Goal: Task Accomplishment & Management: Use online tool/utility

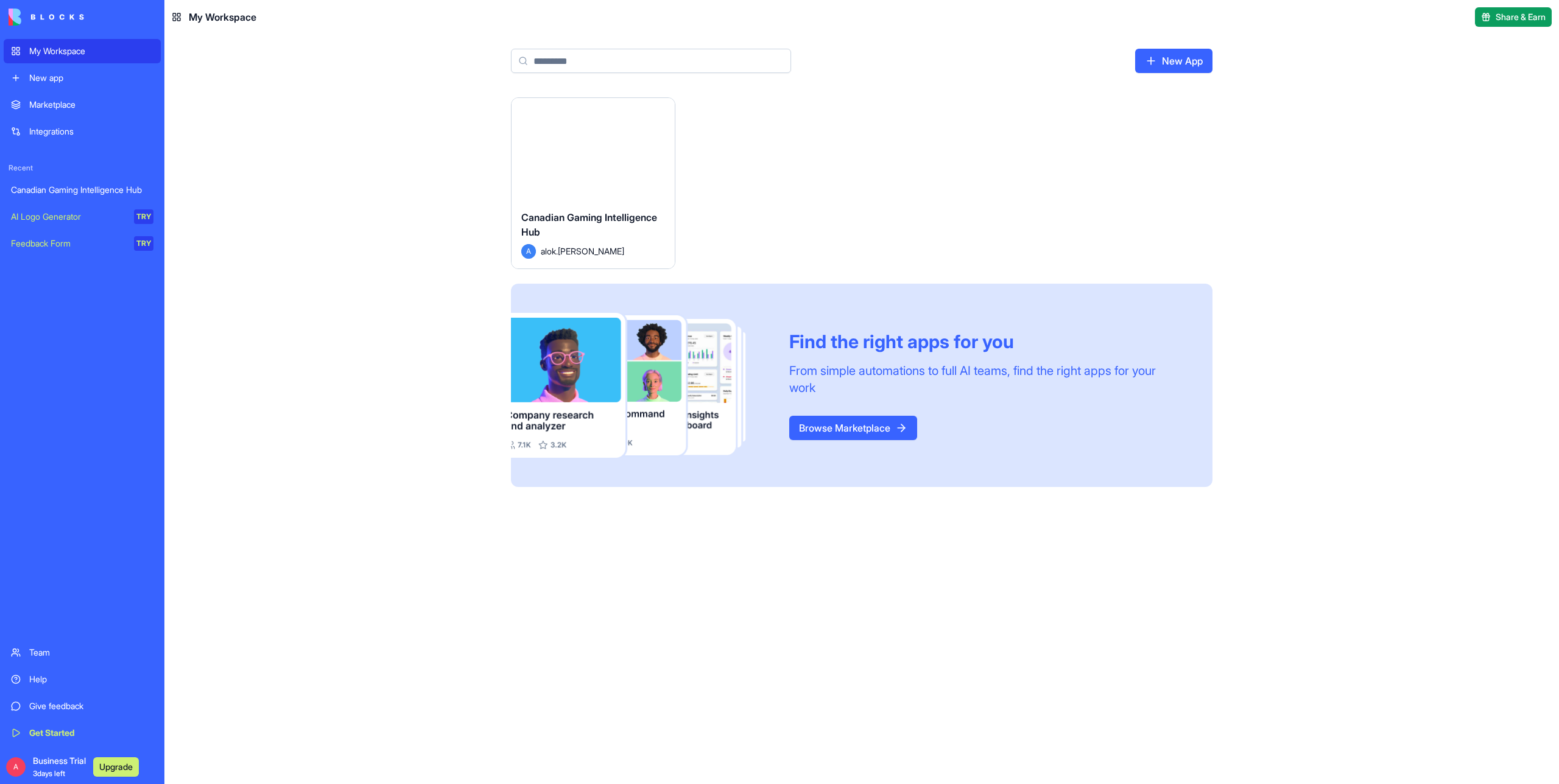
click at [599, 179] on div "Launch" at bounding box center [593, 149] width 163 height 102
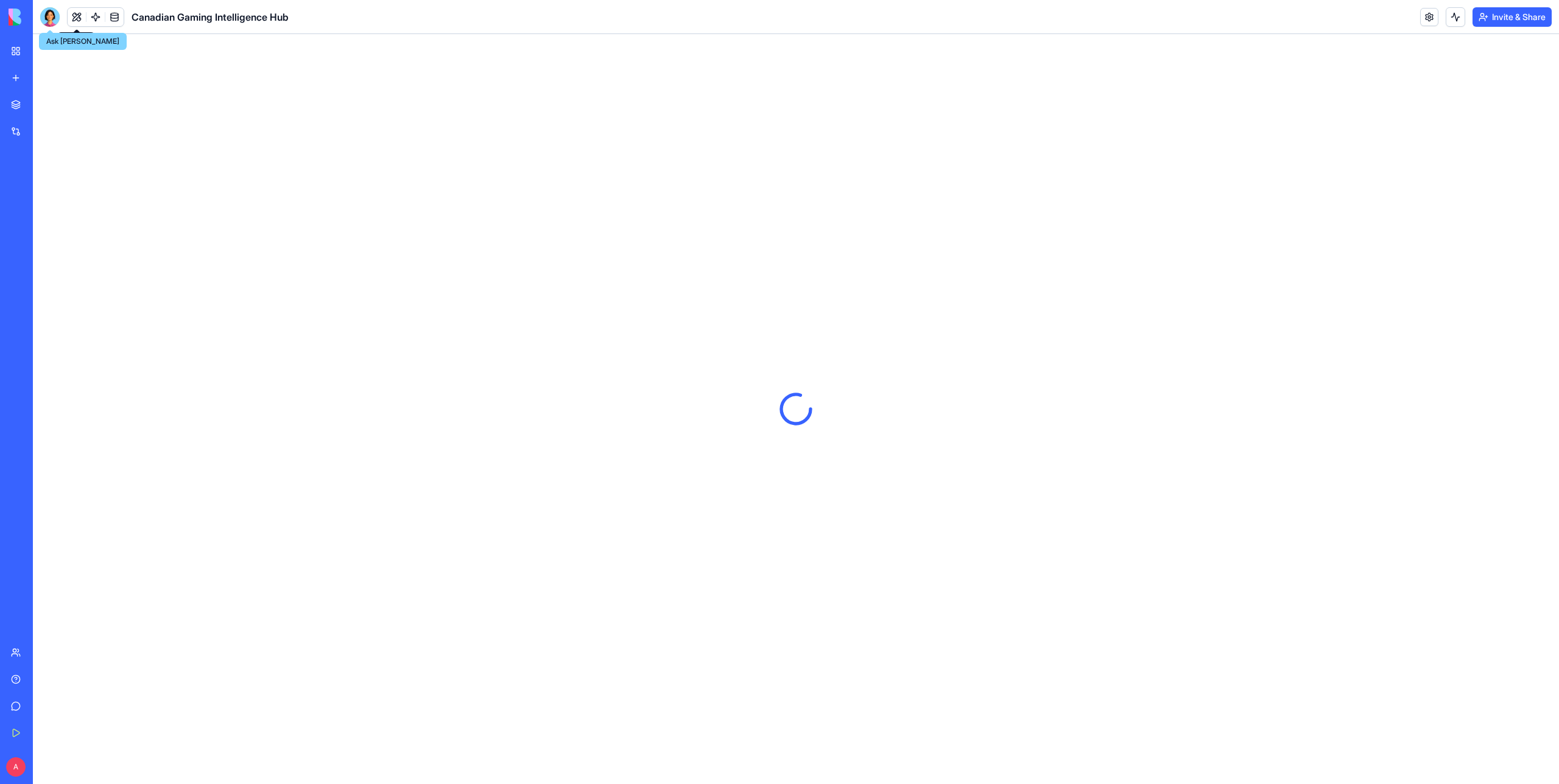
click at [50, 19] on div at bounding box center [50, 17] width 19 height 19
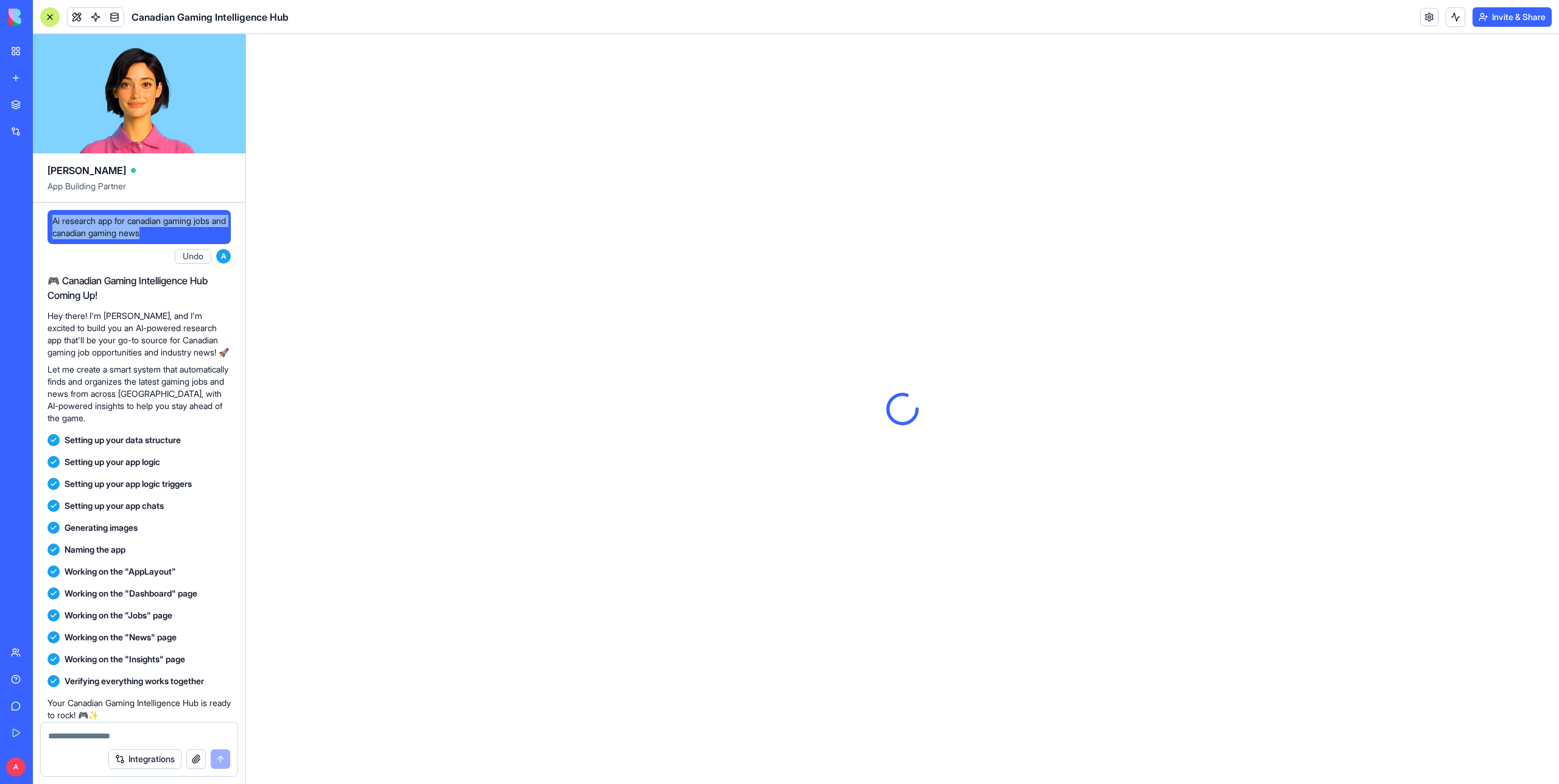
drag, startPoint x: 177, startPoint y: 230, endPoint x: 46, endPoint y: 224, distance: 131.1
click at [44, 223] on div "Ai research app for canadian gaming jobs and canadian gaming news A Undo 02:45 …" at bounding box center [139, 559] width 212 height 711
copy span "Ai research app for canadian gaming jobs and canadian gaming news"
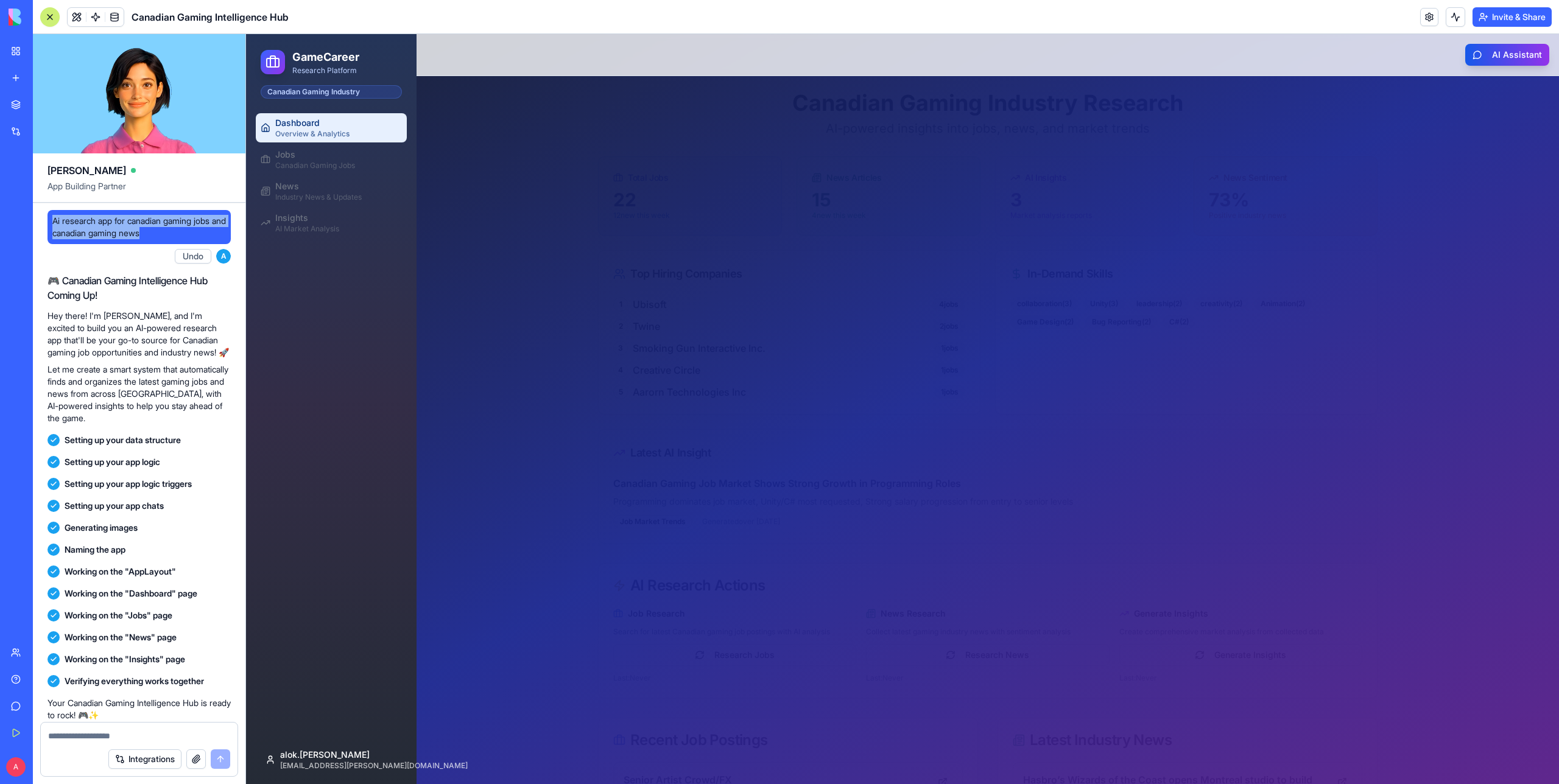
click at [17, 72] on link "New app" at bounding box center [28, 78] width 49 height 24
click at [301, 166] on div "Canadian Gaming Jobs" at bounding box center [338, 166] width 126 height 10
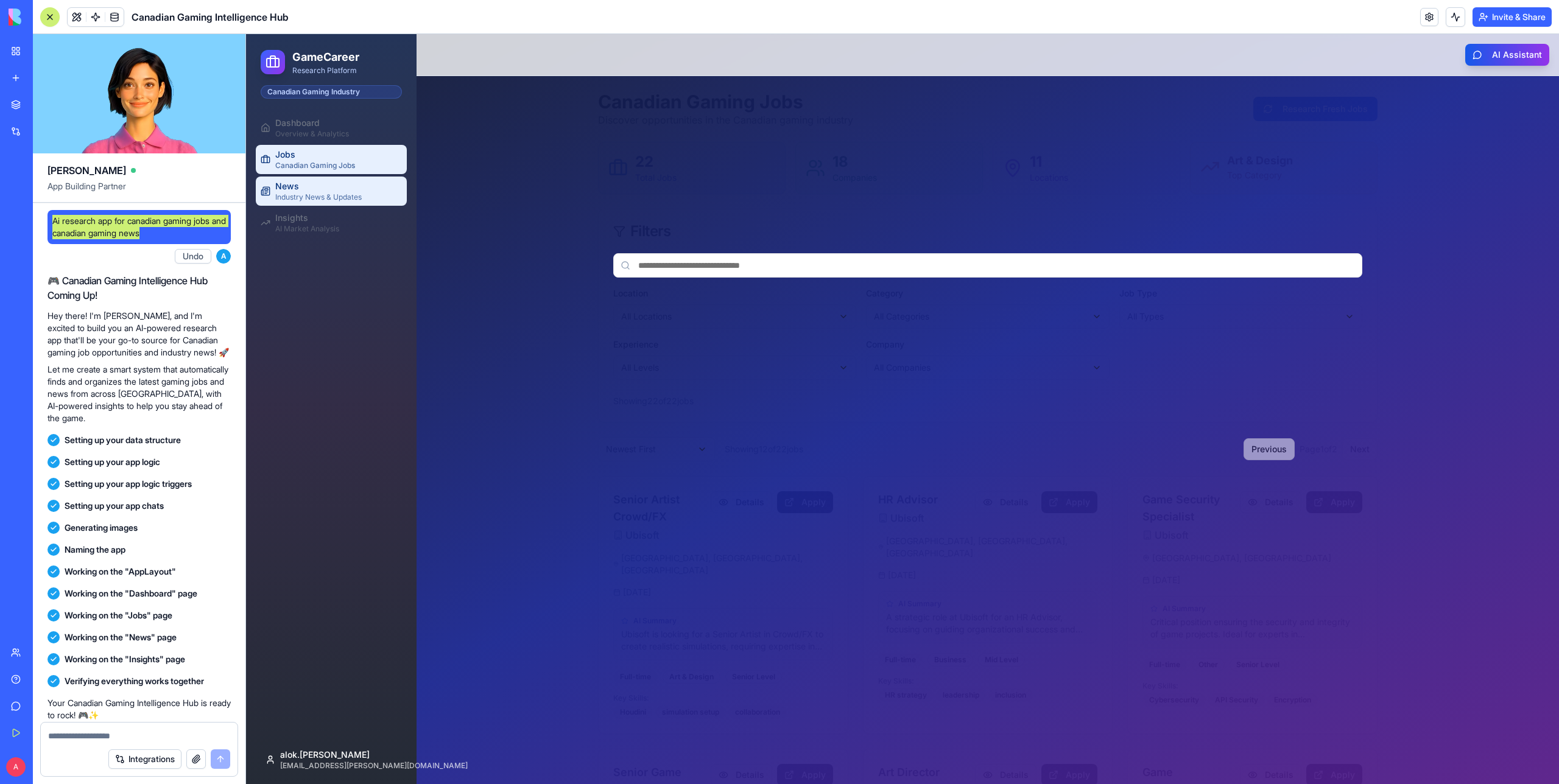
click at [324, 194] on div "Industry News & Updates" at bounding box center [338, 197] width 126 height 10
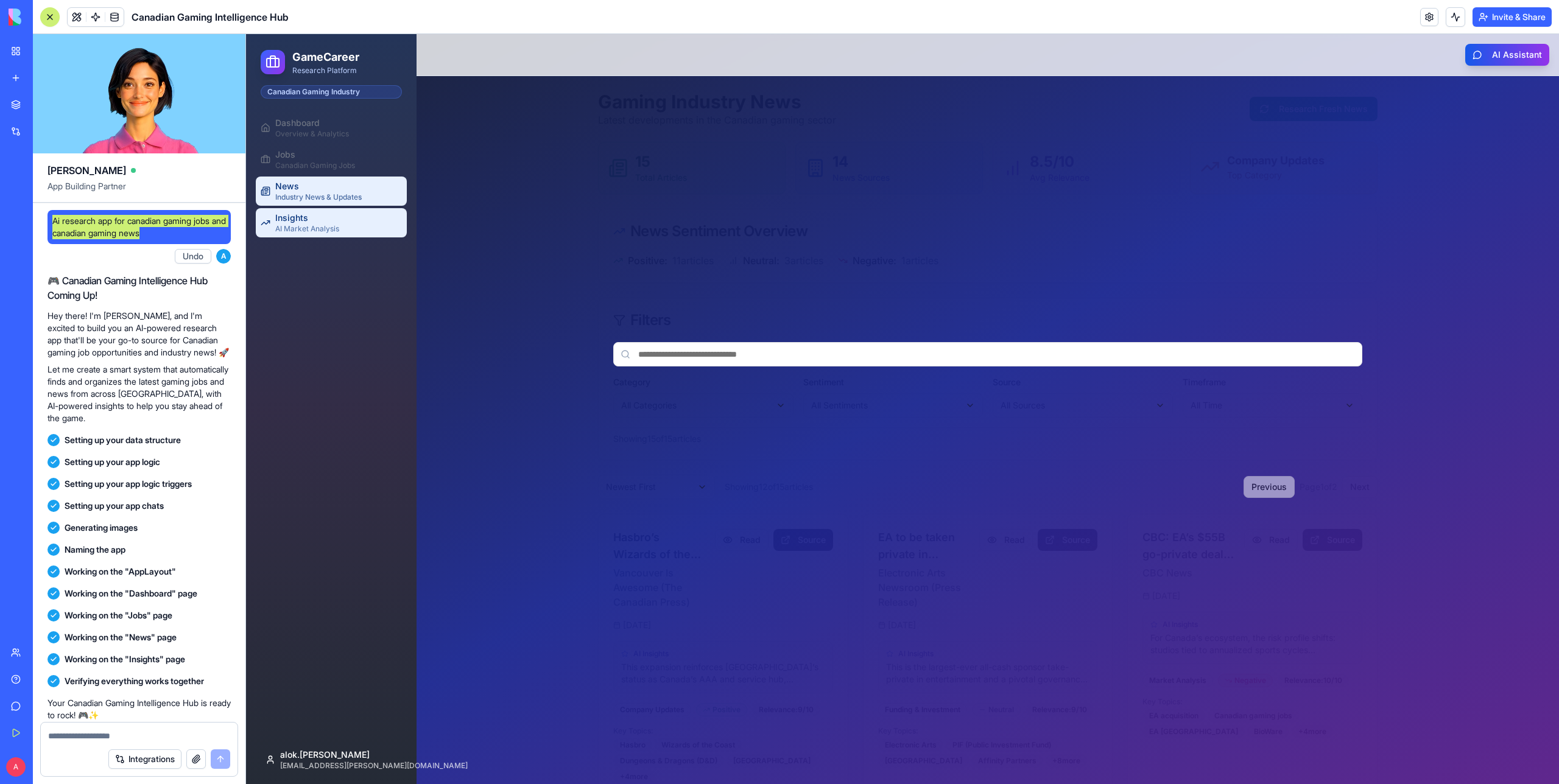
click at [333, 220] on div "Insights" at bounding box center [338, 218] width 126 height 12
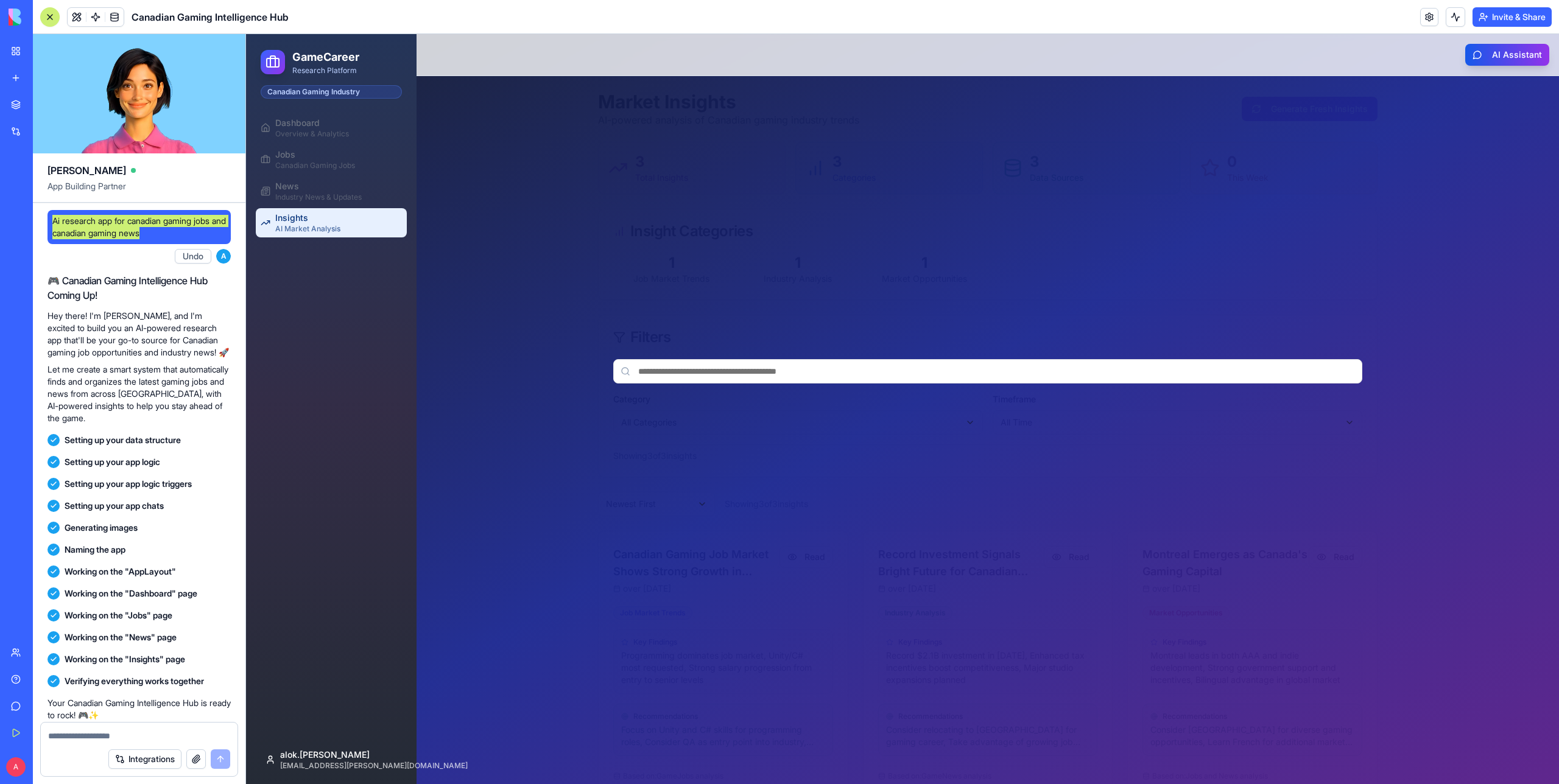
click at [683, 369] on input at bounding box center [987, 371] width 749 height 24
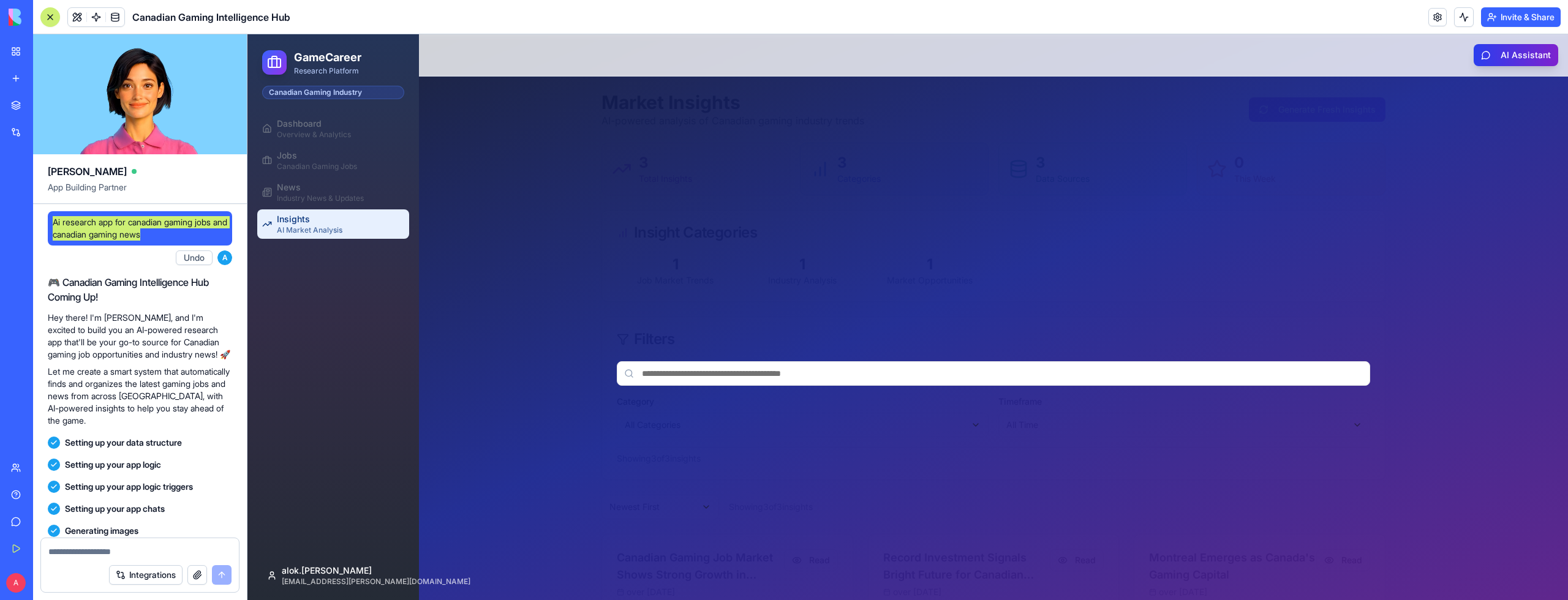
click at [1503, 54] on button "AI Assistant" at bounding box center [1515, 54] width 85 height 22
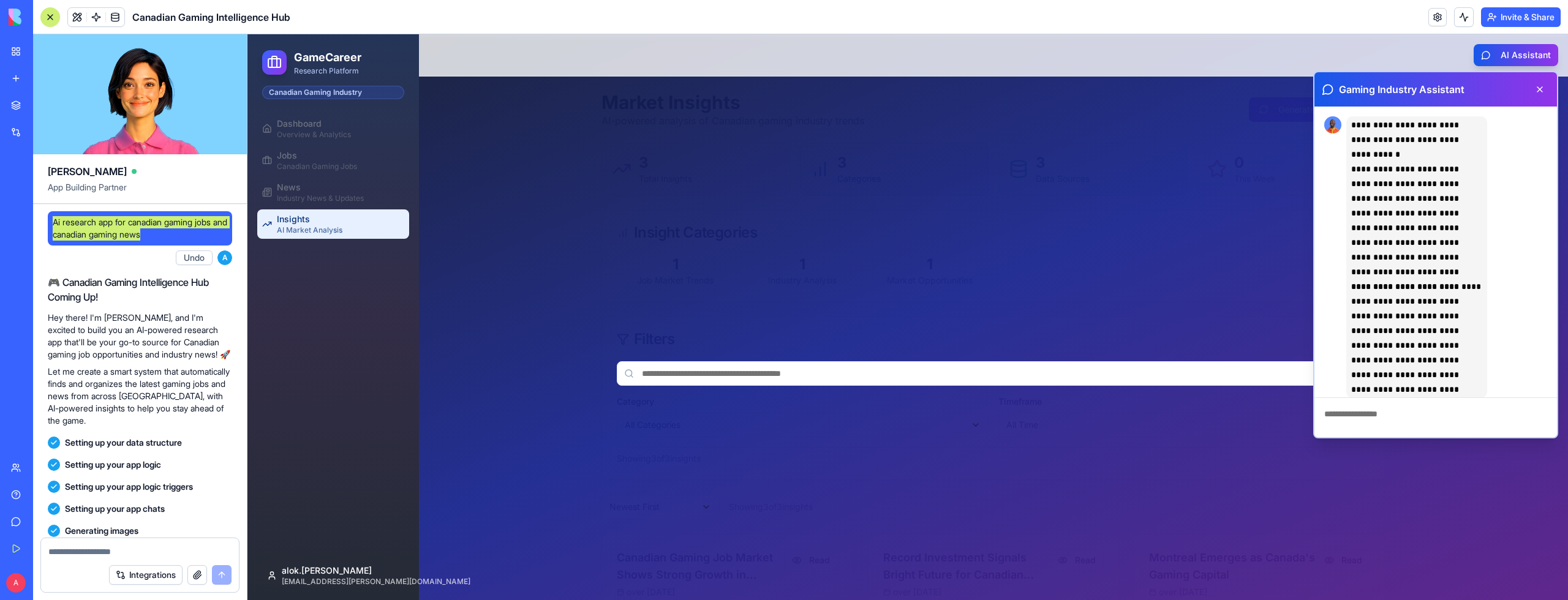
scroll to position [25, 0]
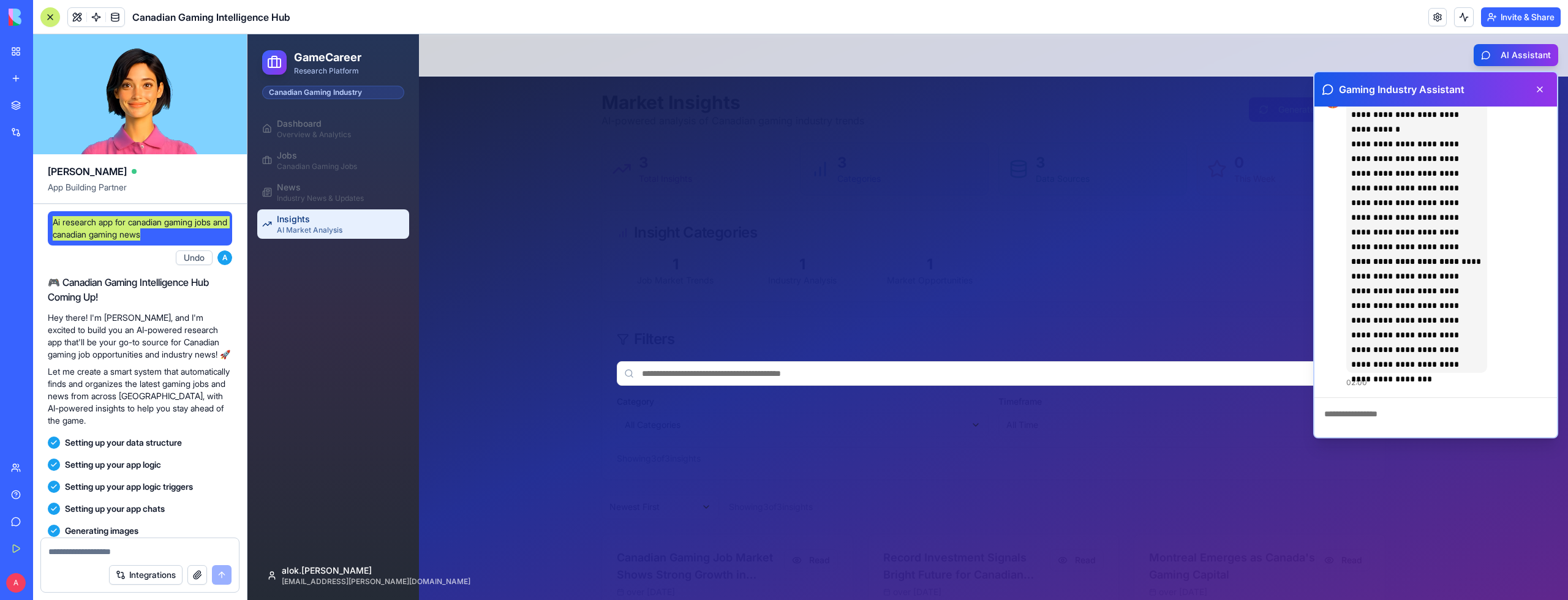
click at [1427, 408] on textarea at bounding box center [1435, 422] width 242 height 49
click at [1268, 316] on div at bounding box center [908, 317] width 1321 height 566
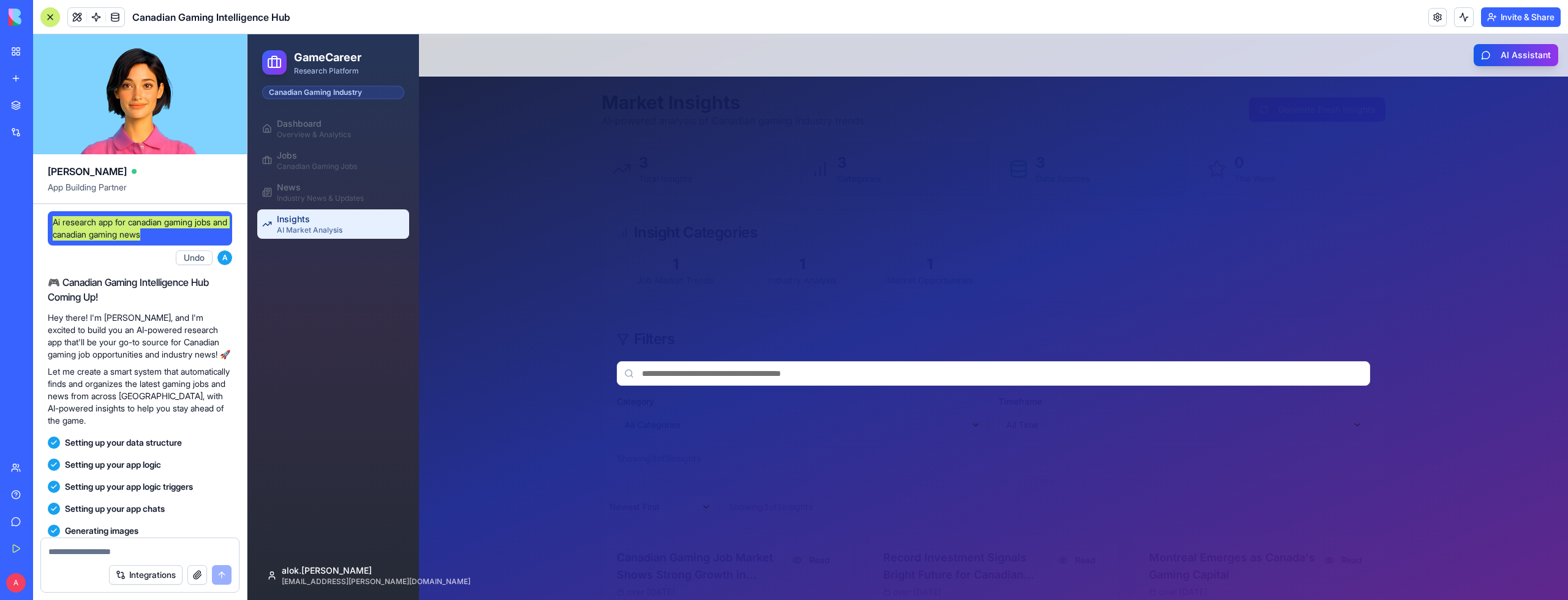
scroll to position [215, 0]
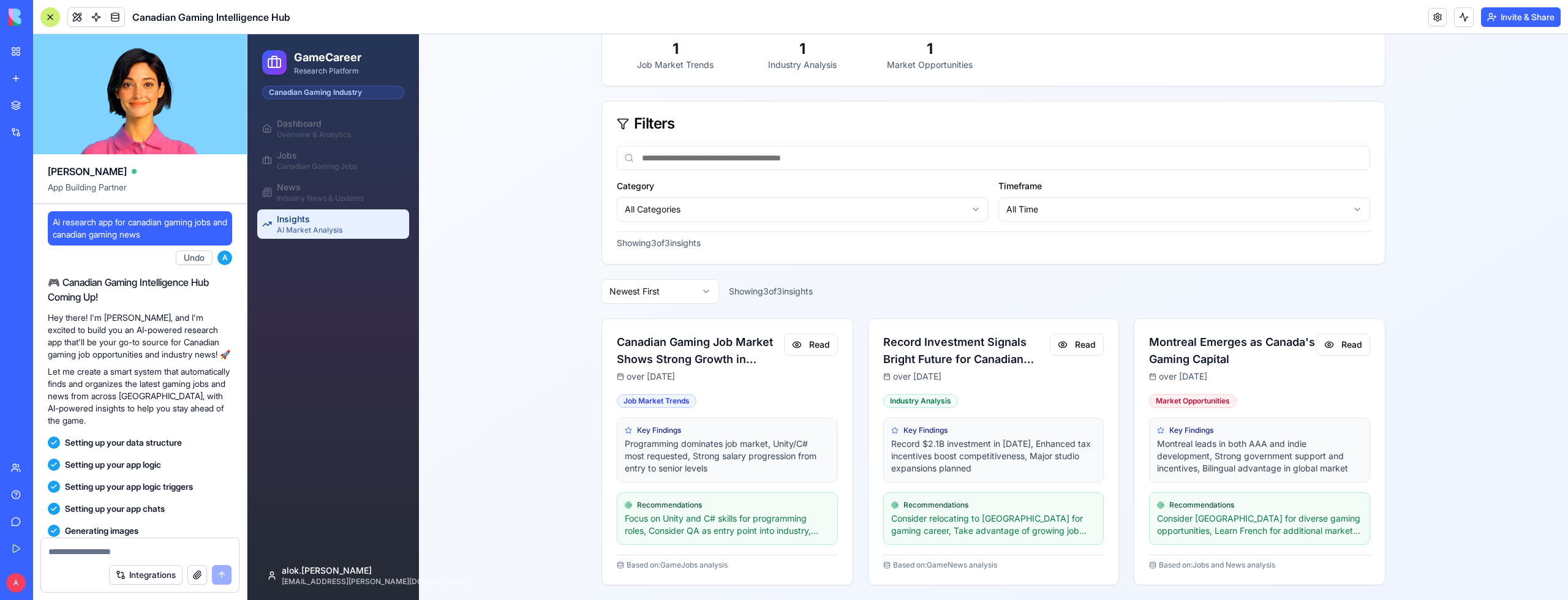
click at [91, 234] on span "Ai research app for canadian gaming jobs and canadian gaming news" at bounding box center [140, 228] width 175 height 24
drag, startPoint x: 171, startPoint y: 232, endPoint x: 45, endPoint y: 223, distance: 126.3
click at [45, 221] on div "Ai research app for canadian gaming jobs and canadian gaming news A Undo 02:45 …" at bounding box center [140, 562] width 214 height 715
copy span "Ai research app for canadian gaming jobs and canadian gaming news"
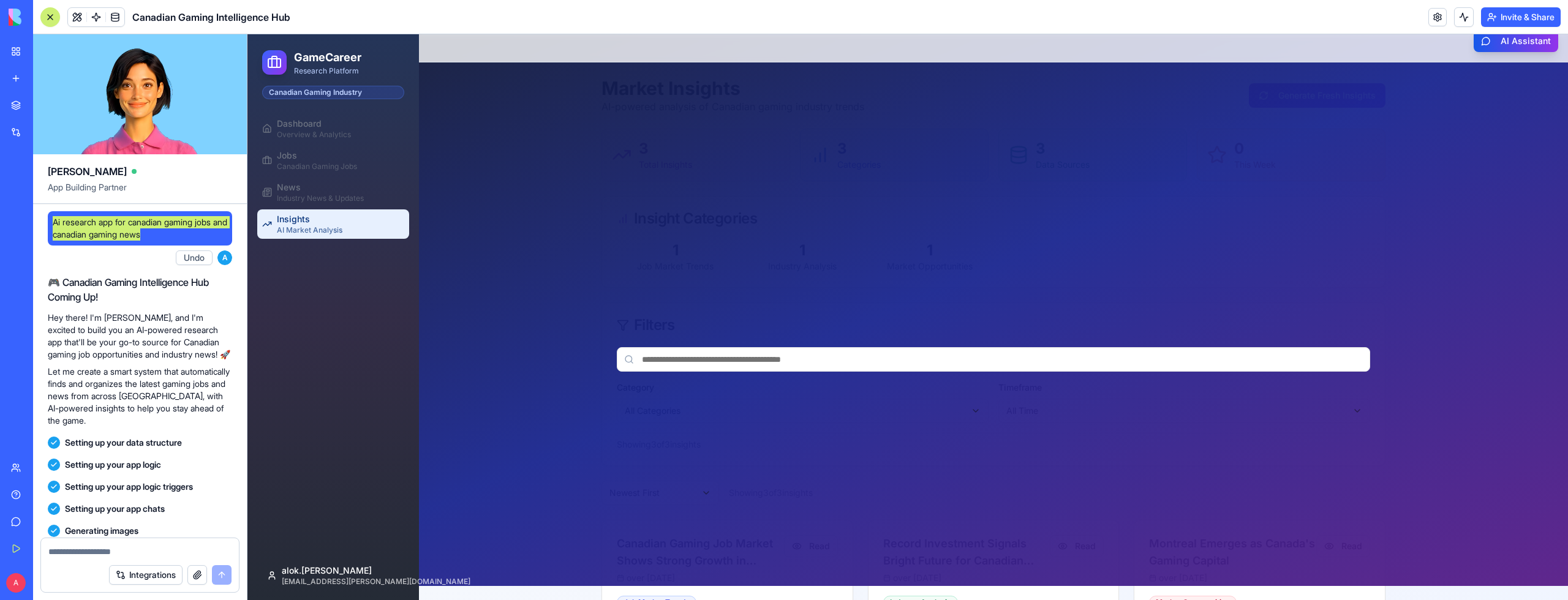
scroll to position [0, 0]
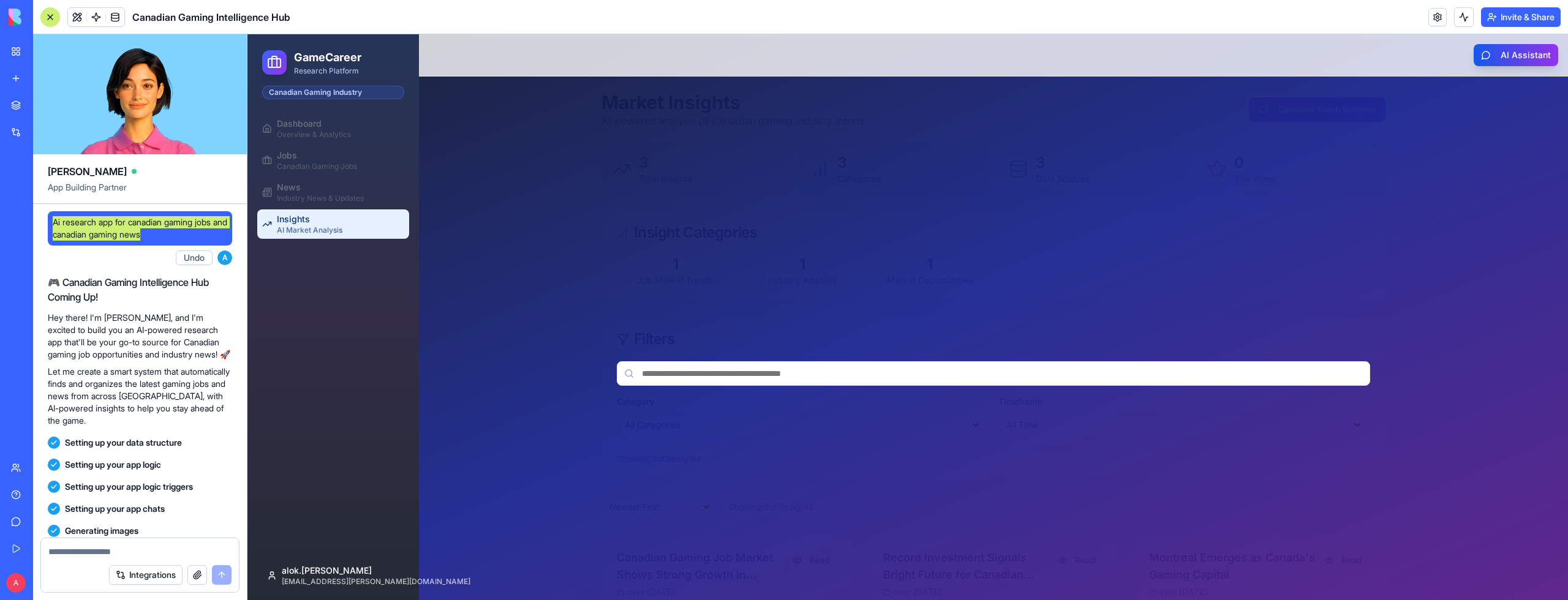
click at [605, 359] on div at bounding box center [908, 317] width 1321 height 566
click at [668, 368] on input at bounding box center [993, 373] width 754 height 24
click at [729, 345] on div at bounding box center [908, 317] width 1321 height 566
click at [744, 366] on input at bounding box center [993, 373] width 754 height 24
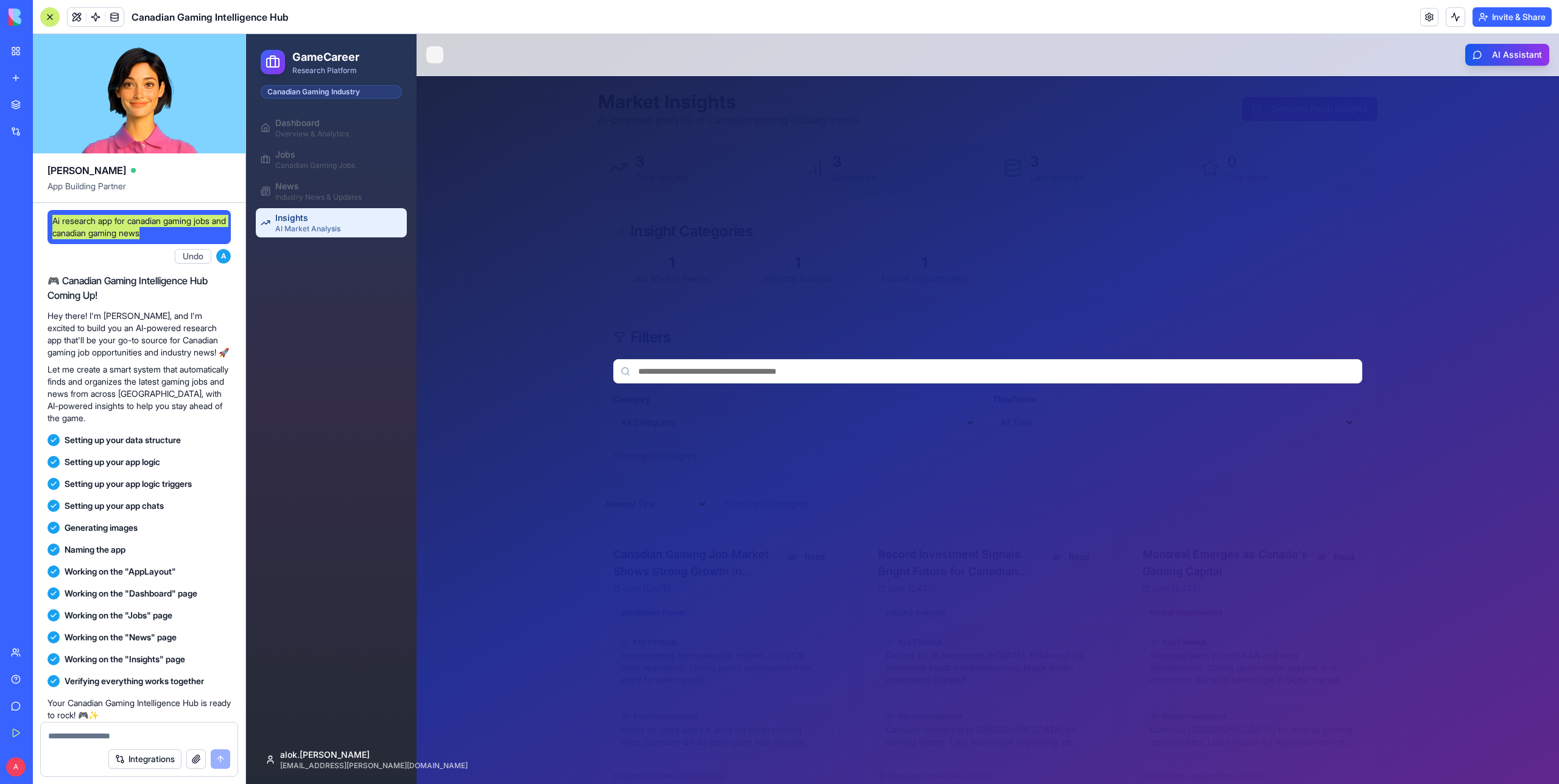
click at [435, 57] on button "Toggle Sidebar" at bounding box center [434, 54] width 17 height 17
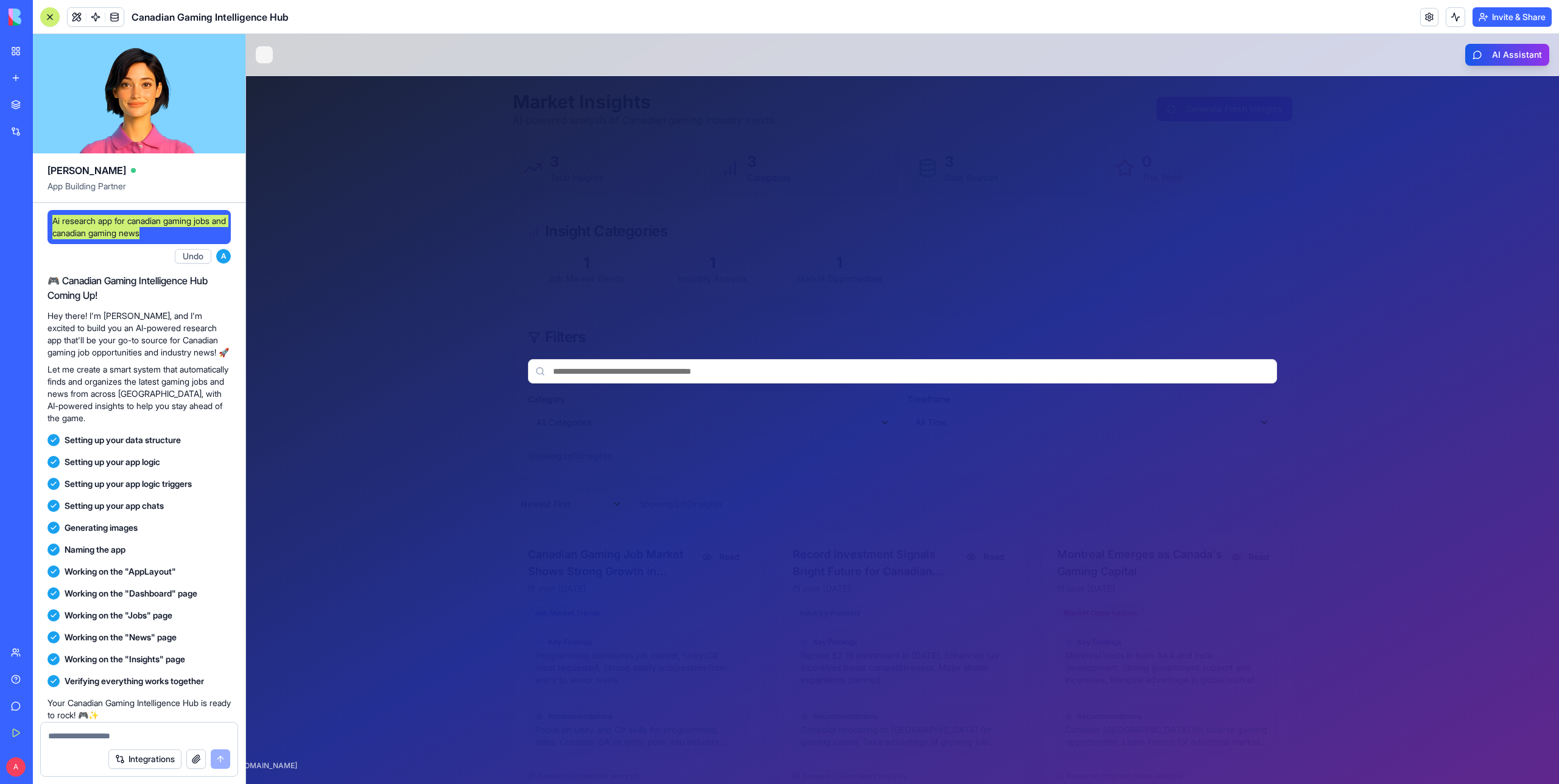
click at [262, 57] on button "Toggle Sidebar" at bounding box center [264, 54] width 17 height 17
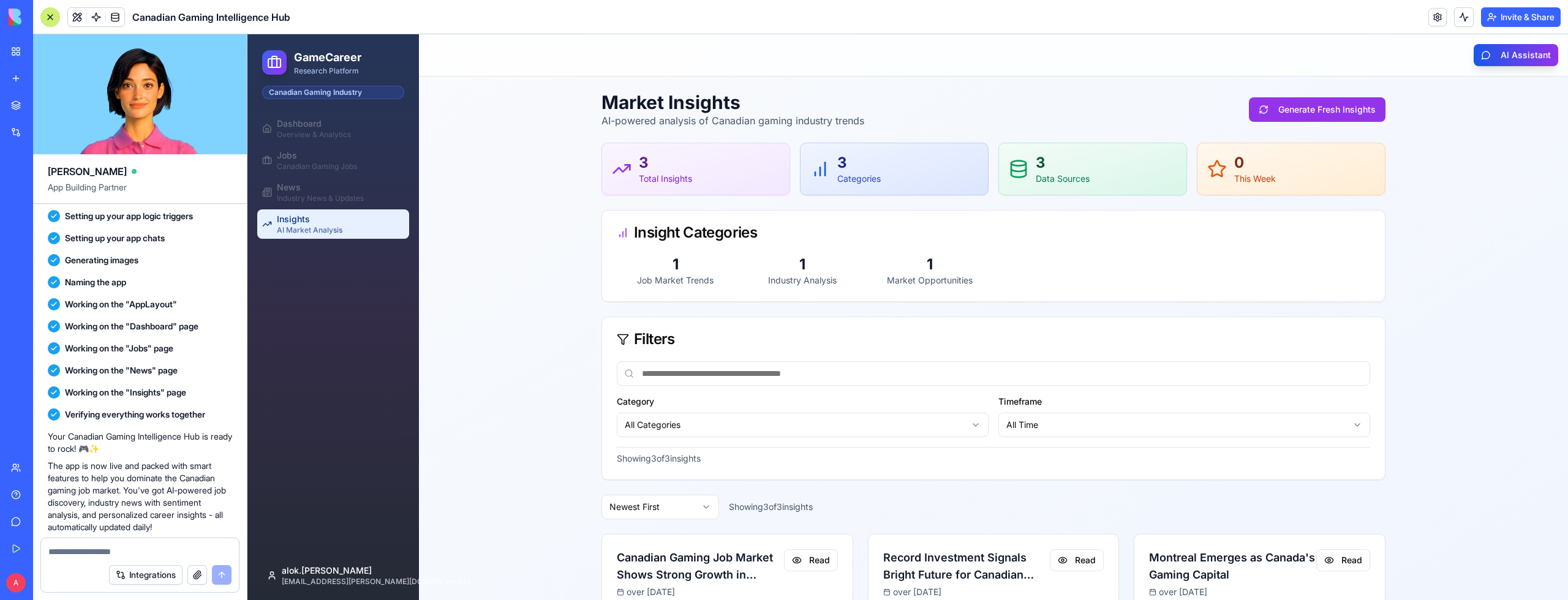
scroll to position [394, 0]
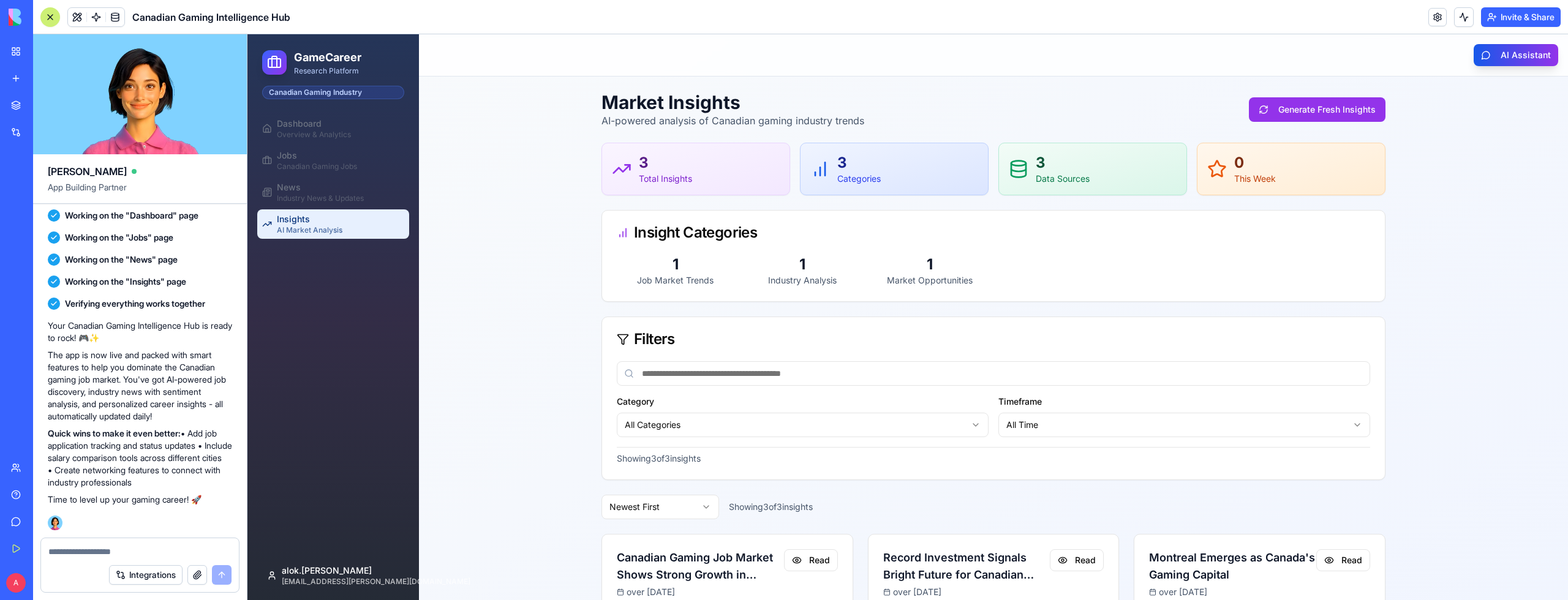
click at [1377, 511] on div "Newest First Showing 3 of 3 insights" at bounding box center [993, 507] width 784 height 24
click at [1540, 44] on button "AI Assistant" at bounding box center [1515, 54] width 85 height 22
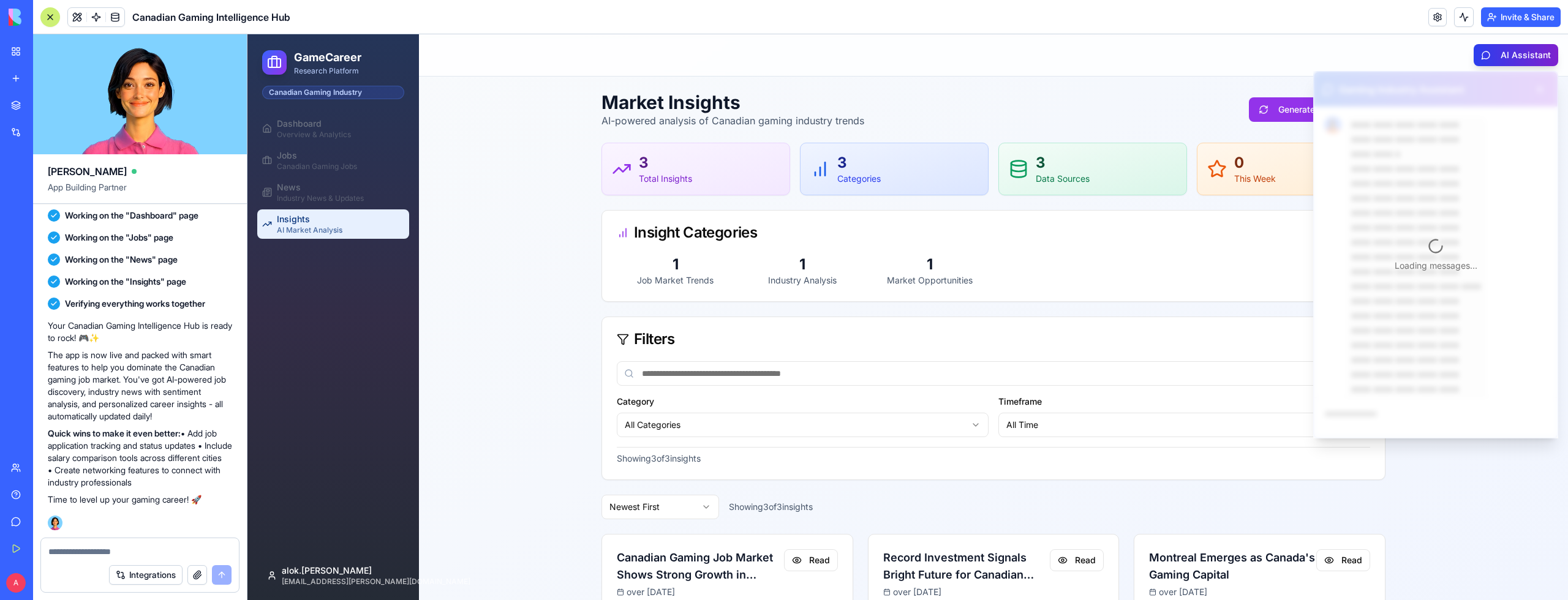
scroll to position [25, 0]
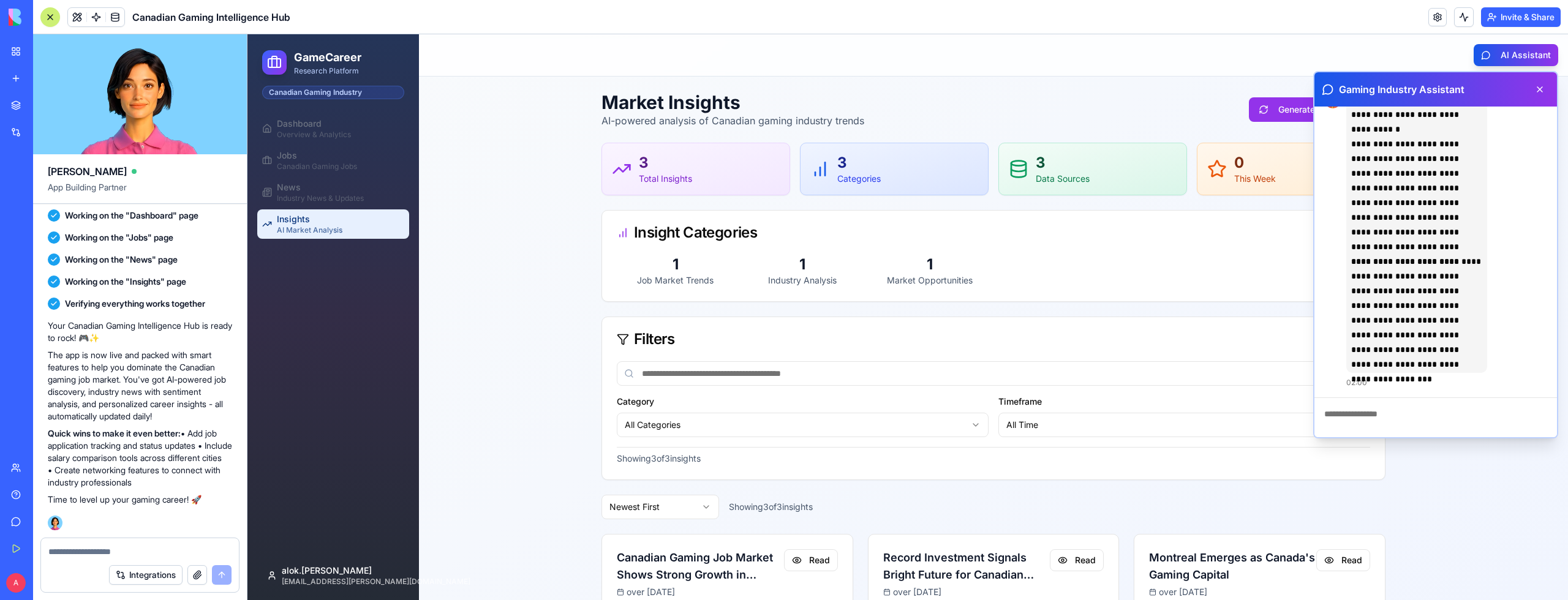
click at [1443, 56] on header "Toggle Sidebar AI Assistant" at bounding box center [994, 55] width 1149 height 42
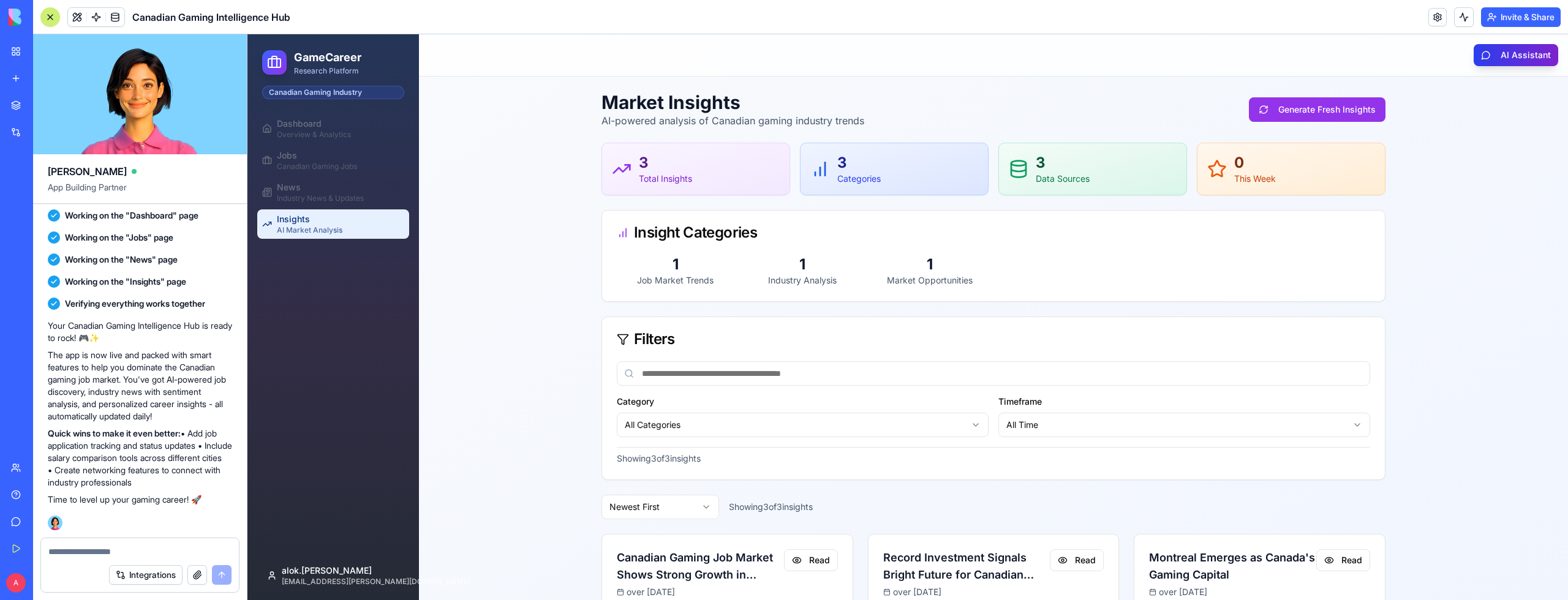
click at [1495, 56] on button "AI Assistant" at bounding box center [1515, 54] width 85 height 22
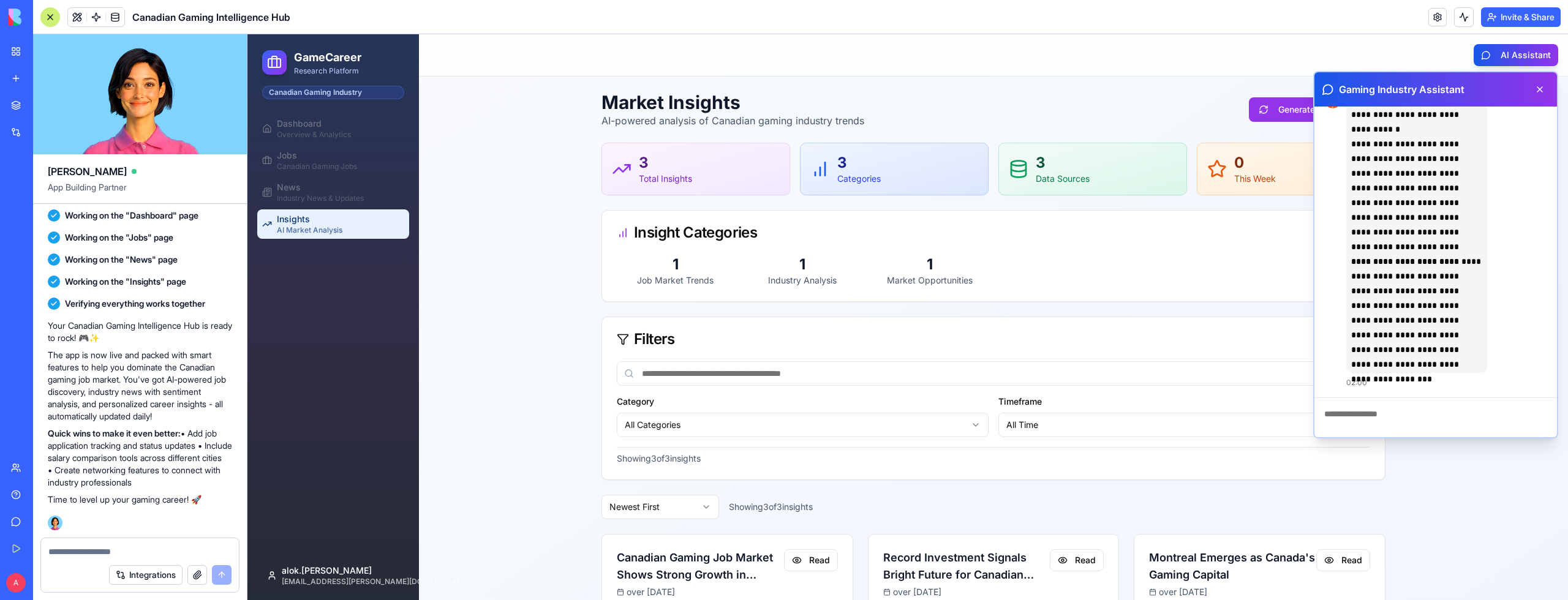
click at [1381, 408] on textarea at bounding box center [1435, 422] width 242 height 49
type textarea "***"
type textarea "*"
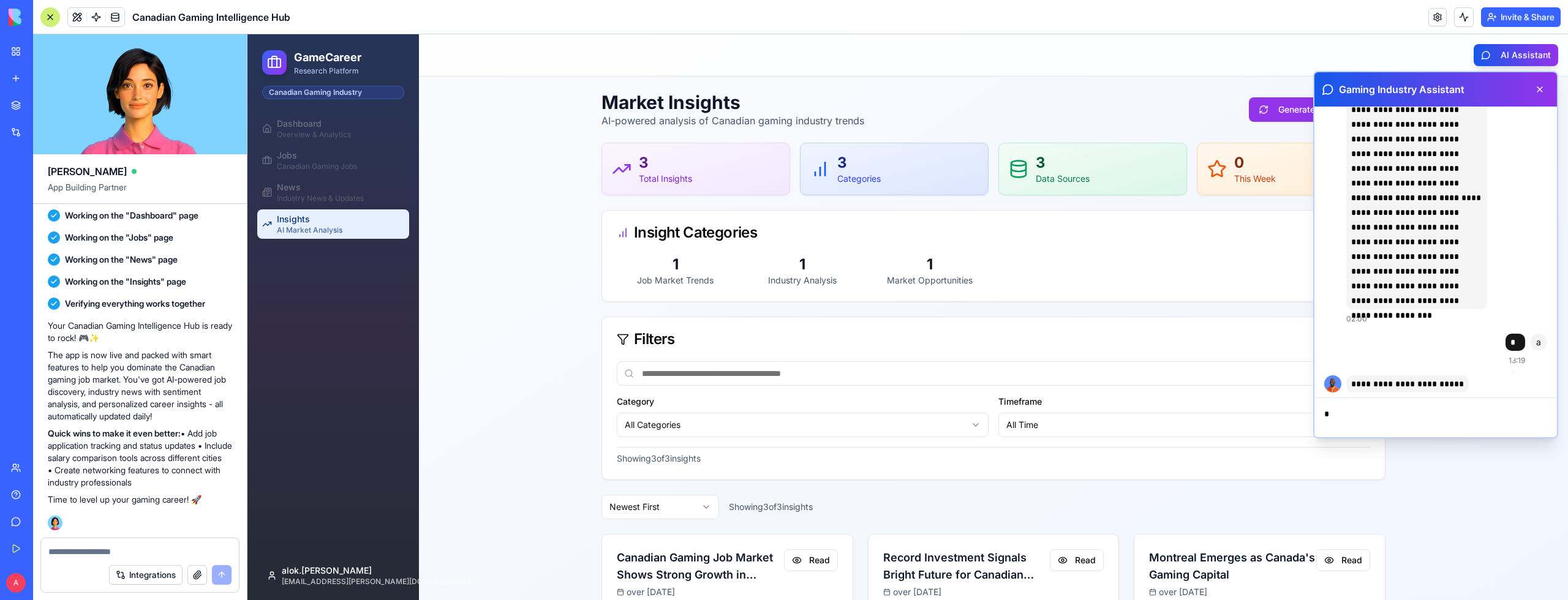
scroll to position [108, 0]
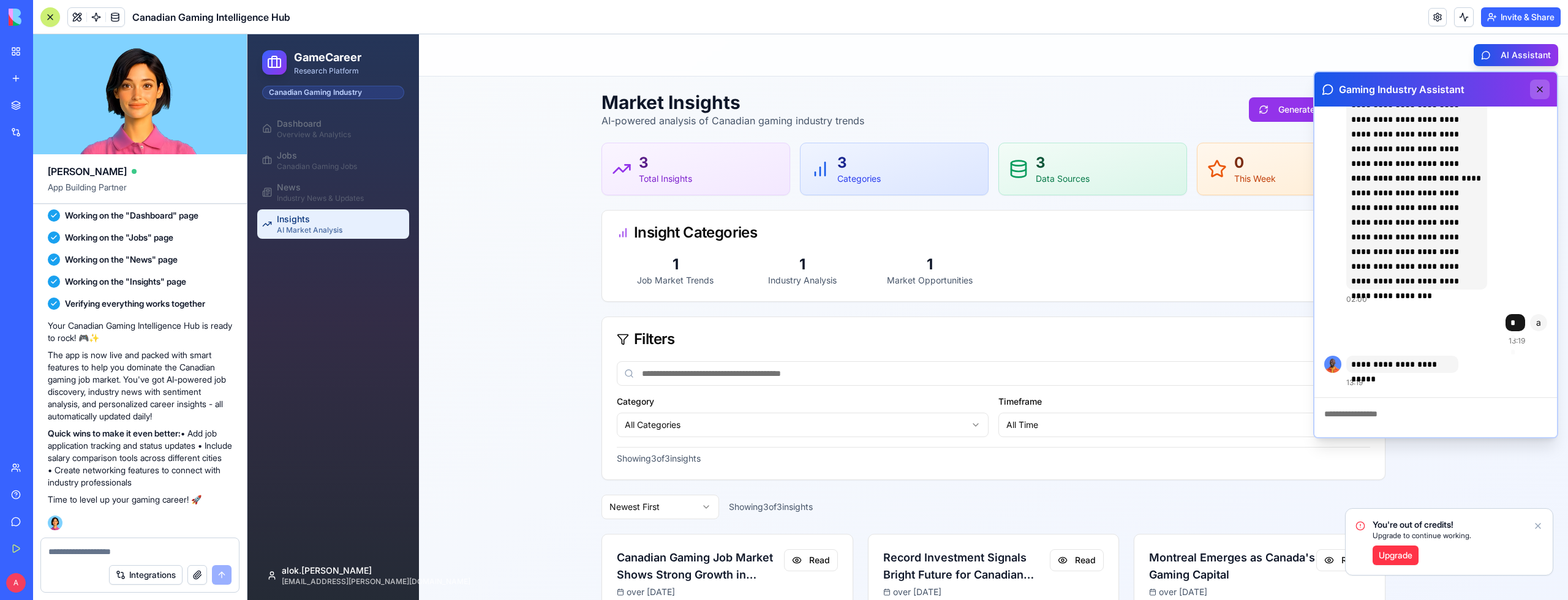
click at [1534, 86] on button at bounding box center [1539, 89] width 19 height 19
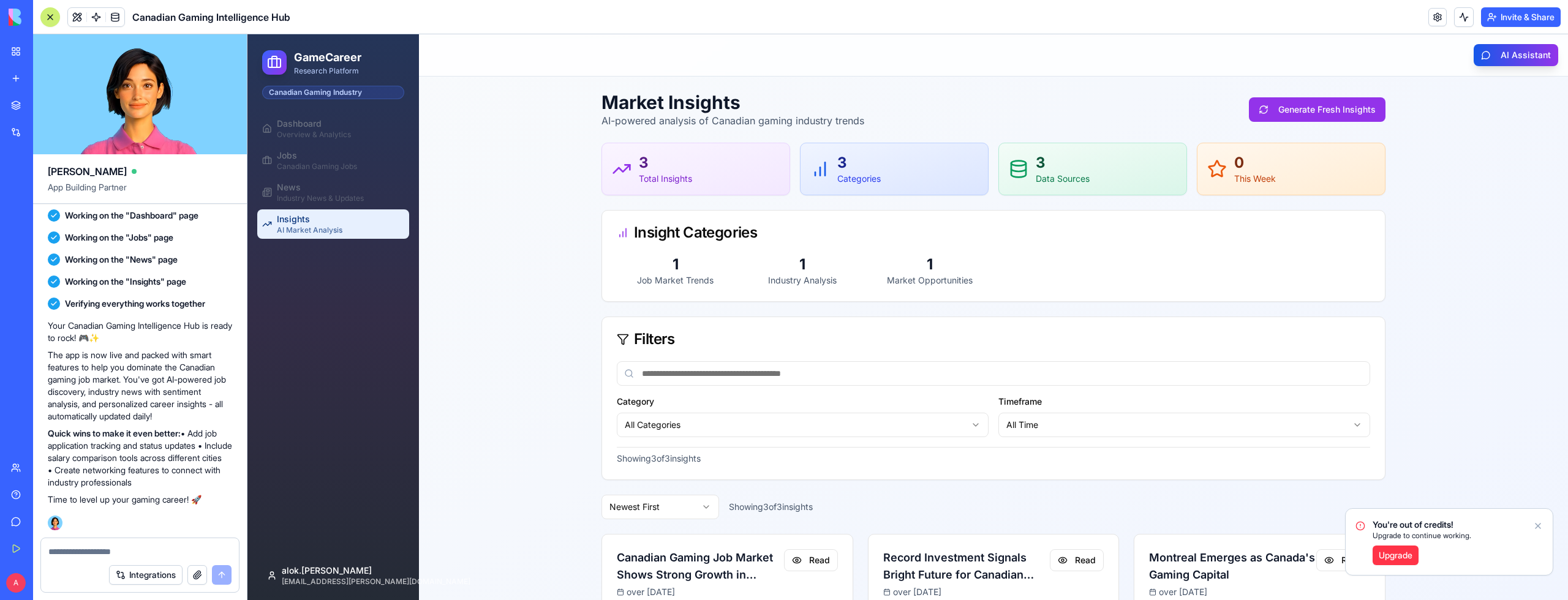
click at [1537, 526] on icon "Notifications alt+T" at bounding box center [1538, 526] width 10 height 10
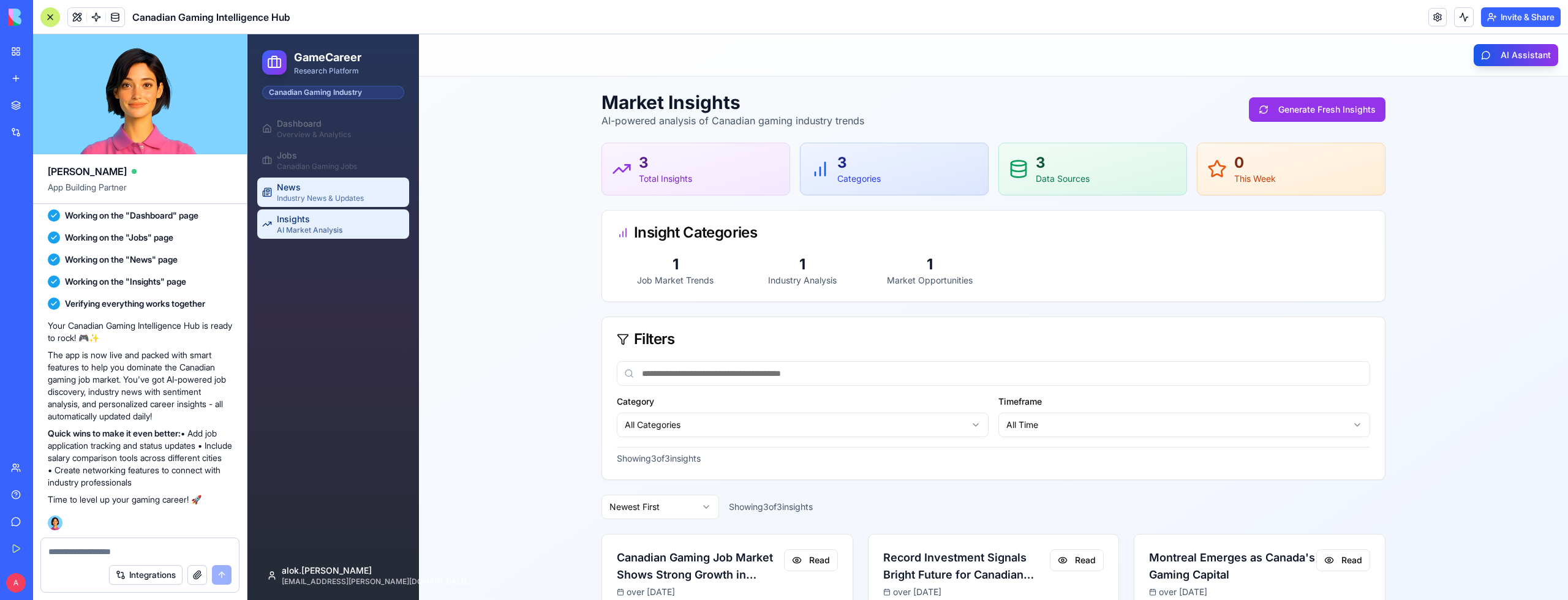
click at [311, 200] on div "Industry News & Updates" at bounding box center [340, 199] width 127 height 10
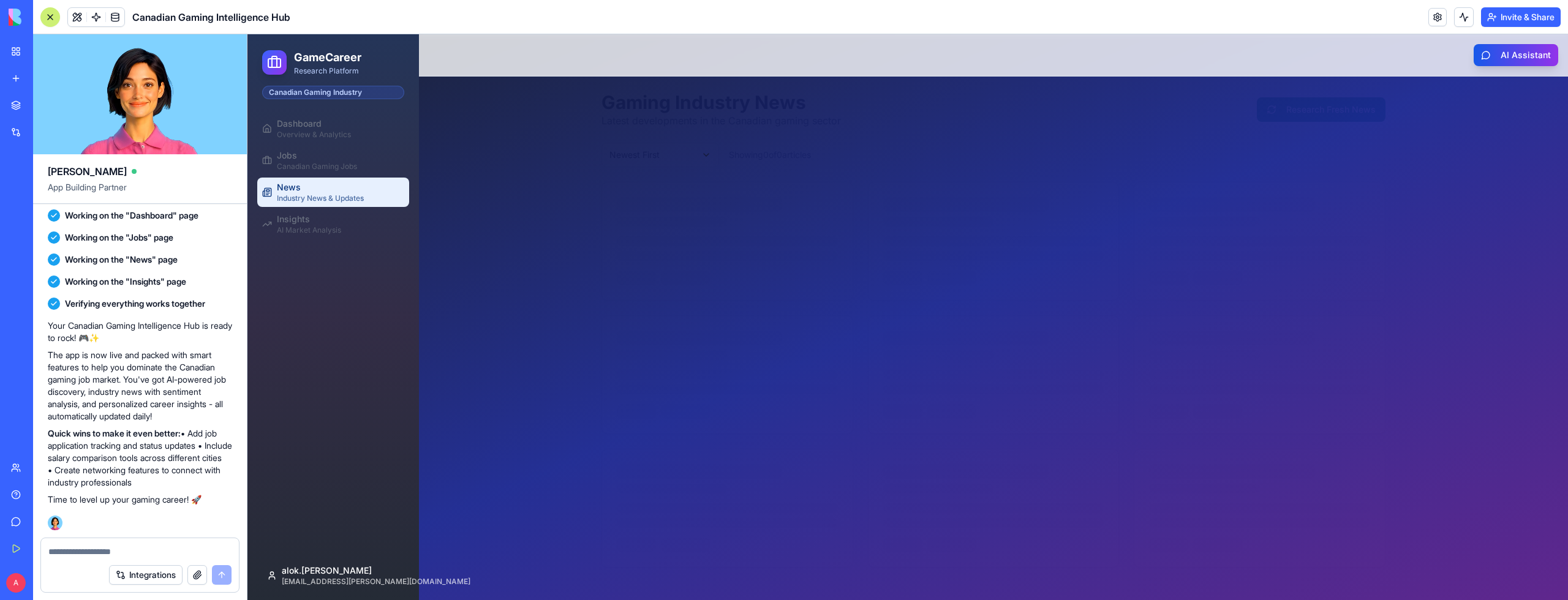
click at [314, 143] on ul "Dashboard Overview & Analytics Jobs Canadian Gaming Jobs News Industry News & U…" at bounding box center [333, 176] width 152 height 125
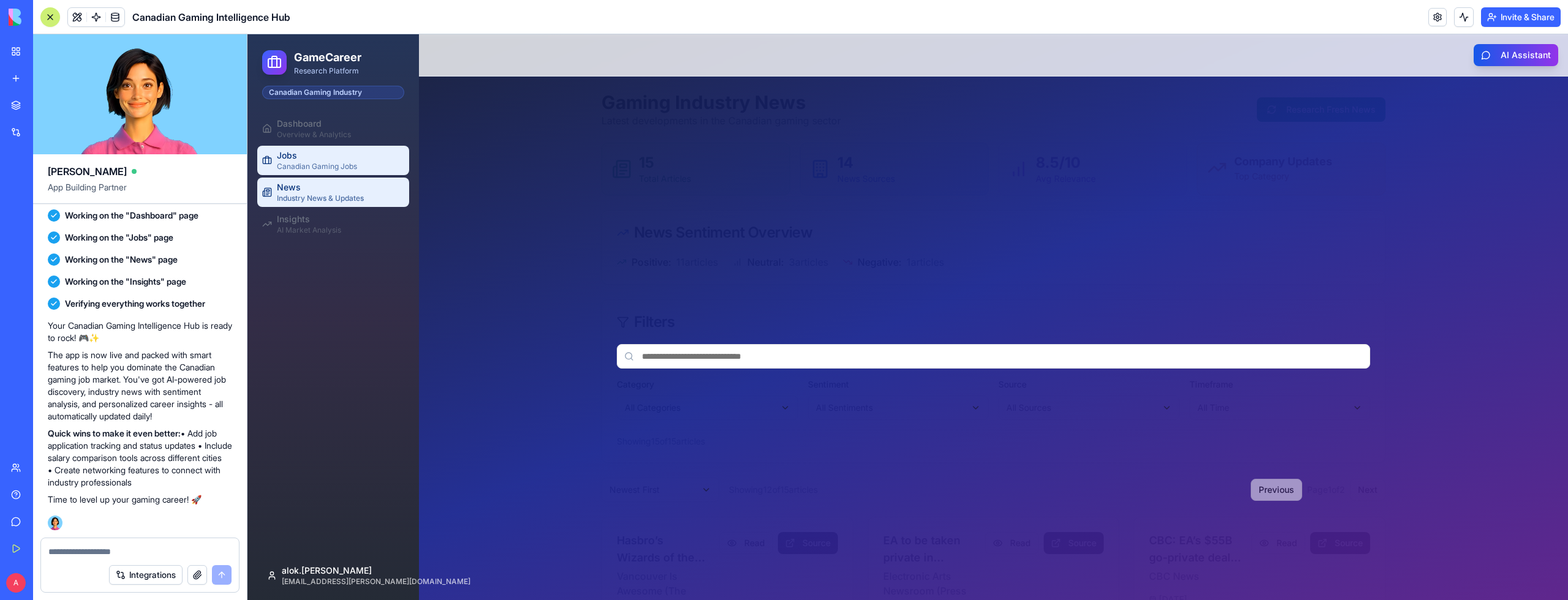
click at [319, 171] on div "Canadian Gaming Jobs" at bounding box center [340, 167] width 127 height 10
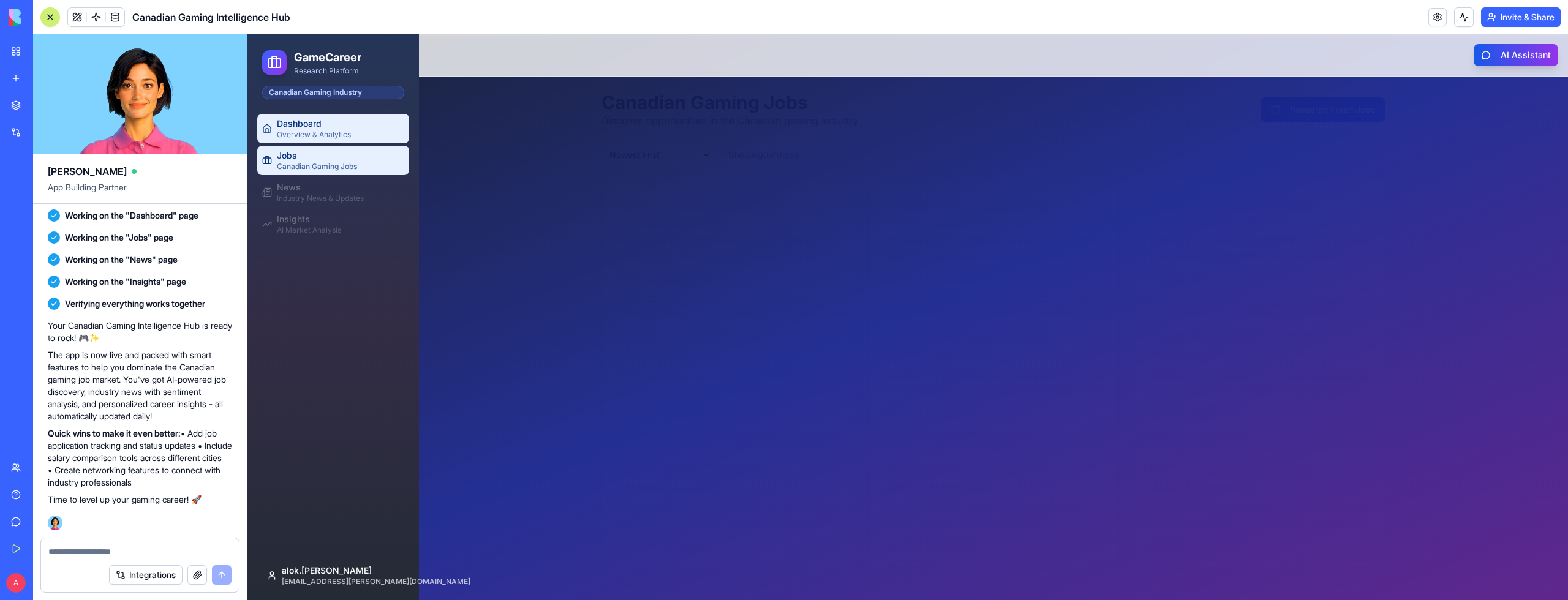
click at [316, 132] on div "Overview & Analytics" at bounding box center [340, 135] width 127 height 10
click at [318, 155] on div "Jobs" at bounding box center [340, 156] width 127 height 13
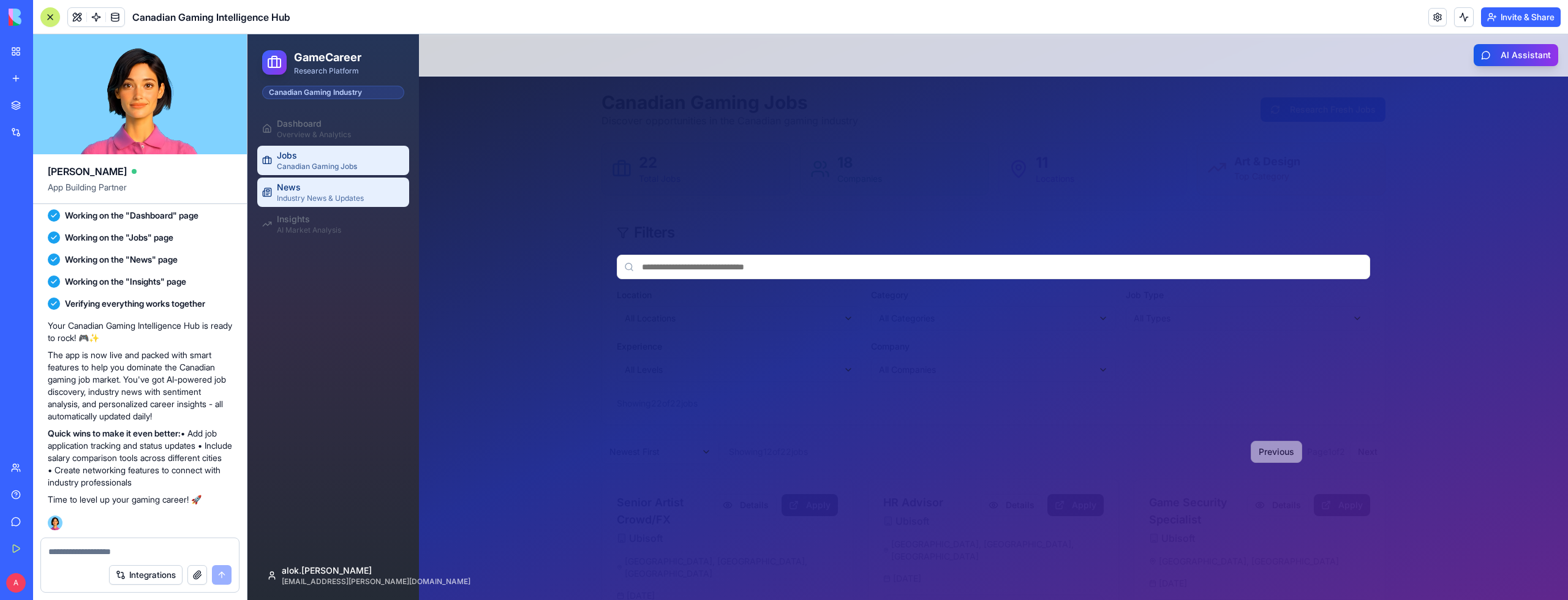
click at [341, 200] on div "Industry News & Updates" at bounding box center [340, 199] width 127 height 10
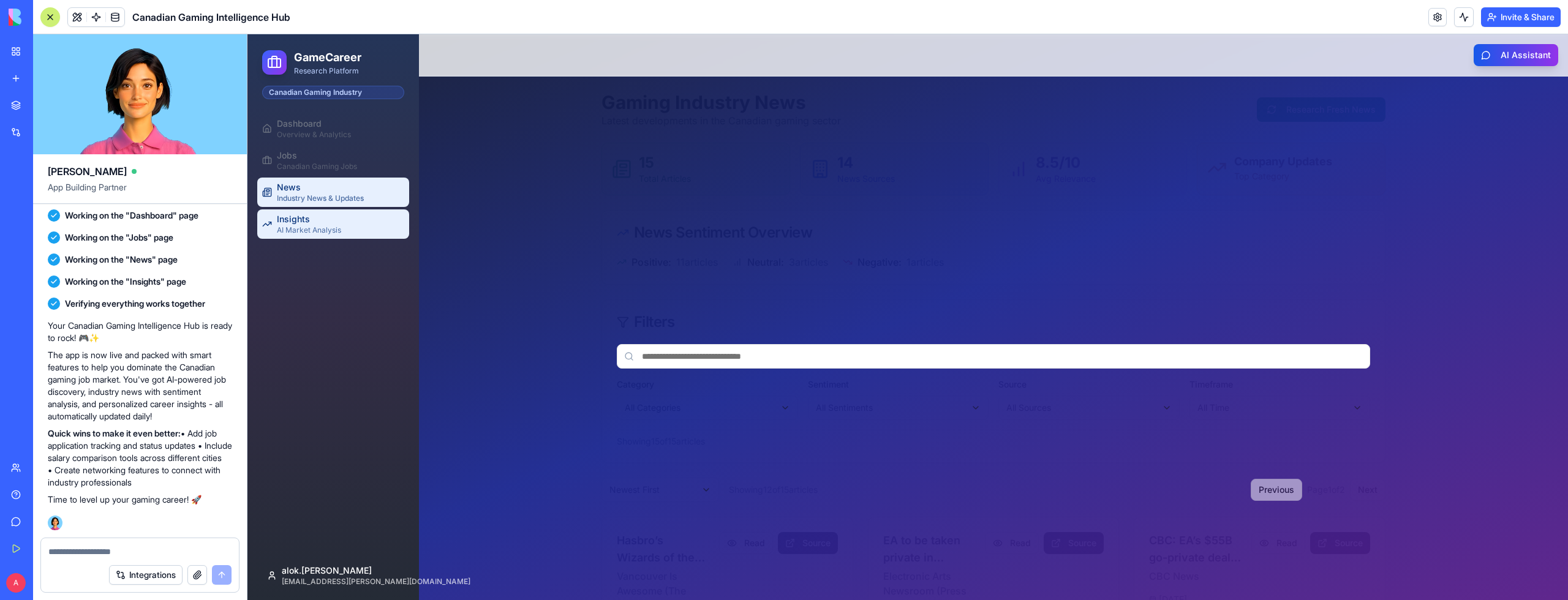
click at [345, 230] on div "AI Market Analysis" at bounding box center [340, 230] width 127 height 10
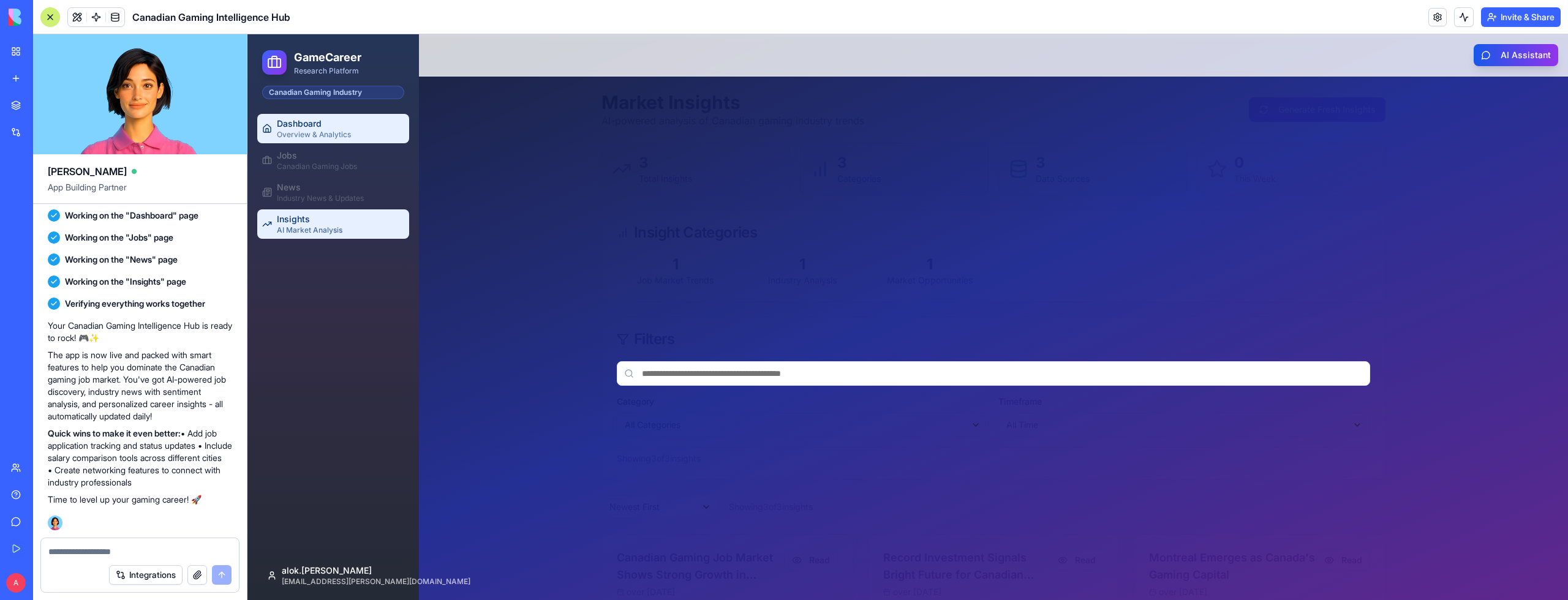
click at [314, 138] on div "Overview & Analytics" at bounding box center [340, 135] width 127 height 10
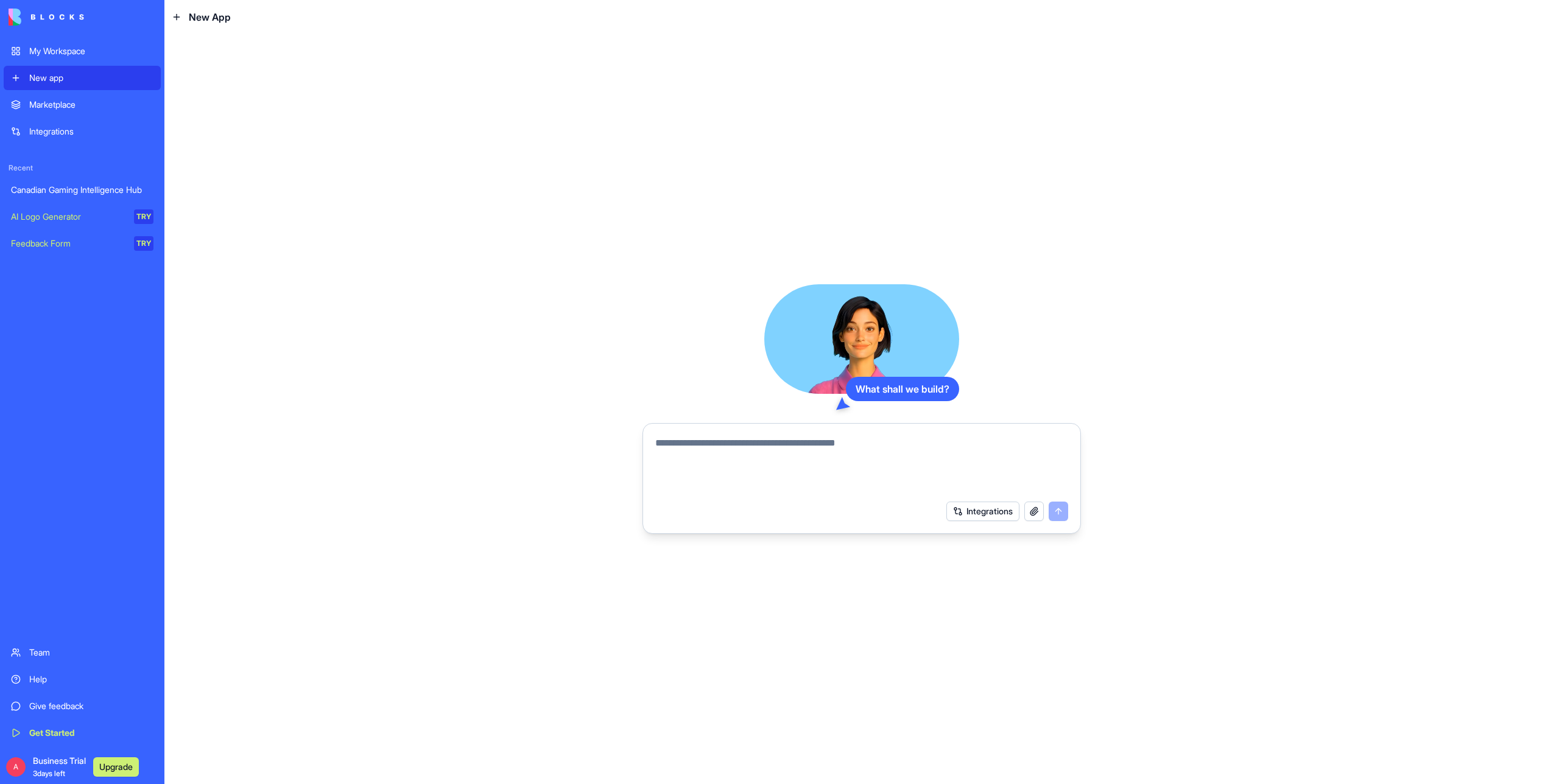
type textarea "**********"
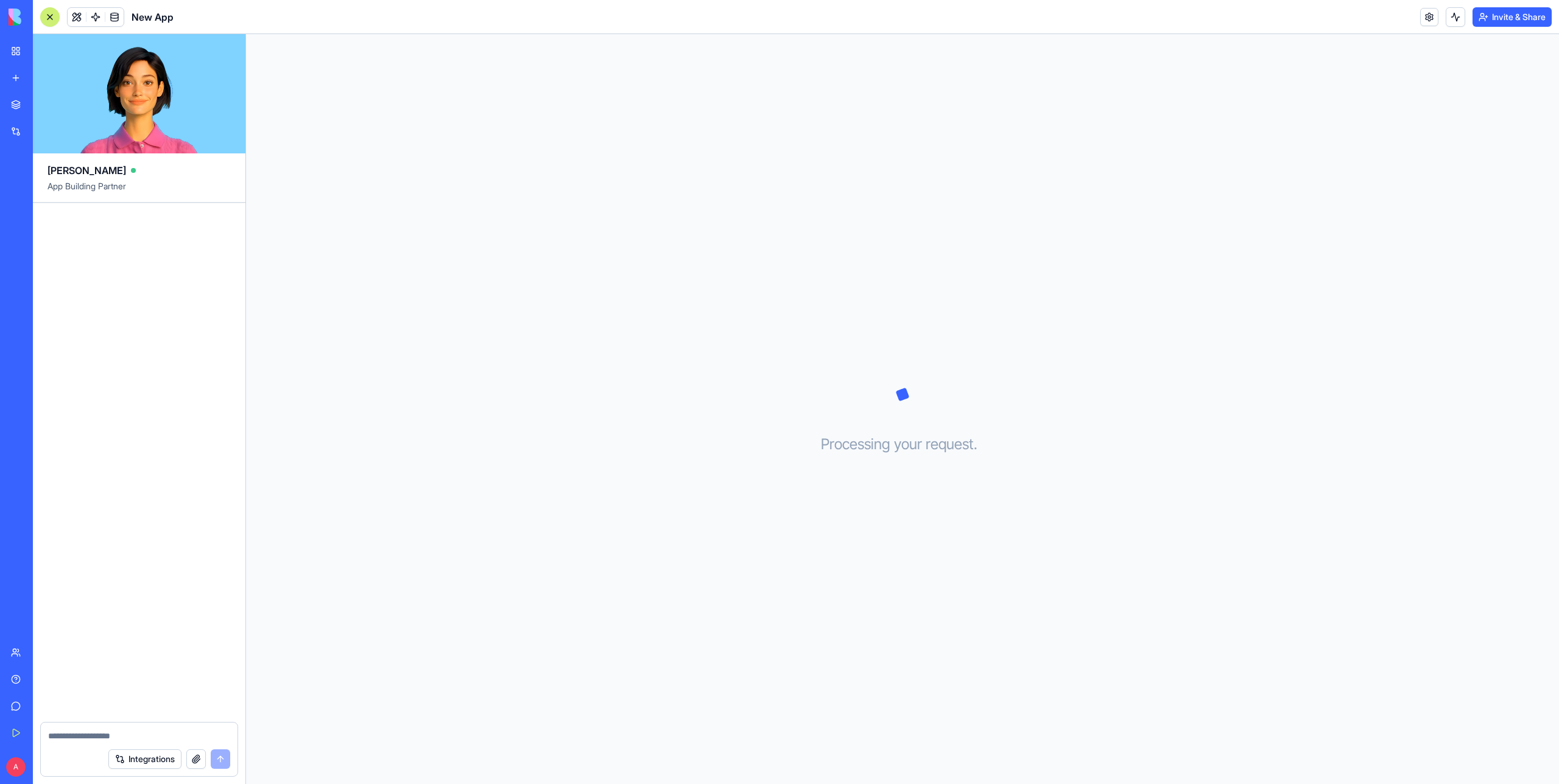
paste textarea "**********"
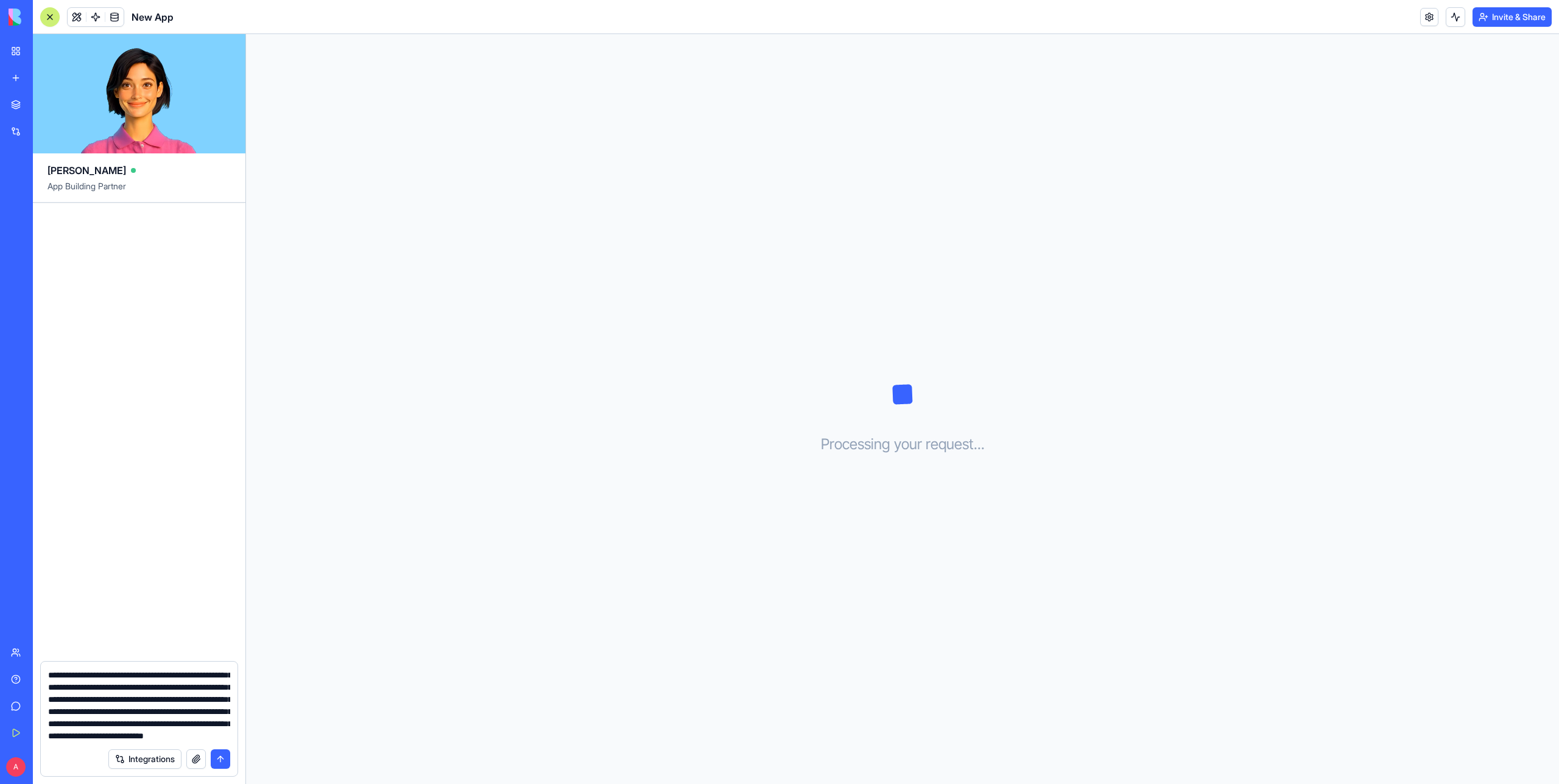
click at [136, 704] on textarea at bounding box center [139, 705] width 182 height 73
paste textarea
type textarea "**********"
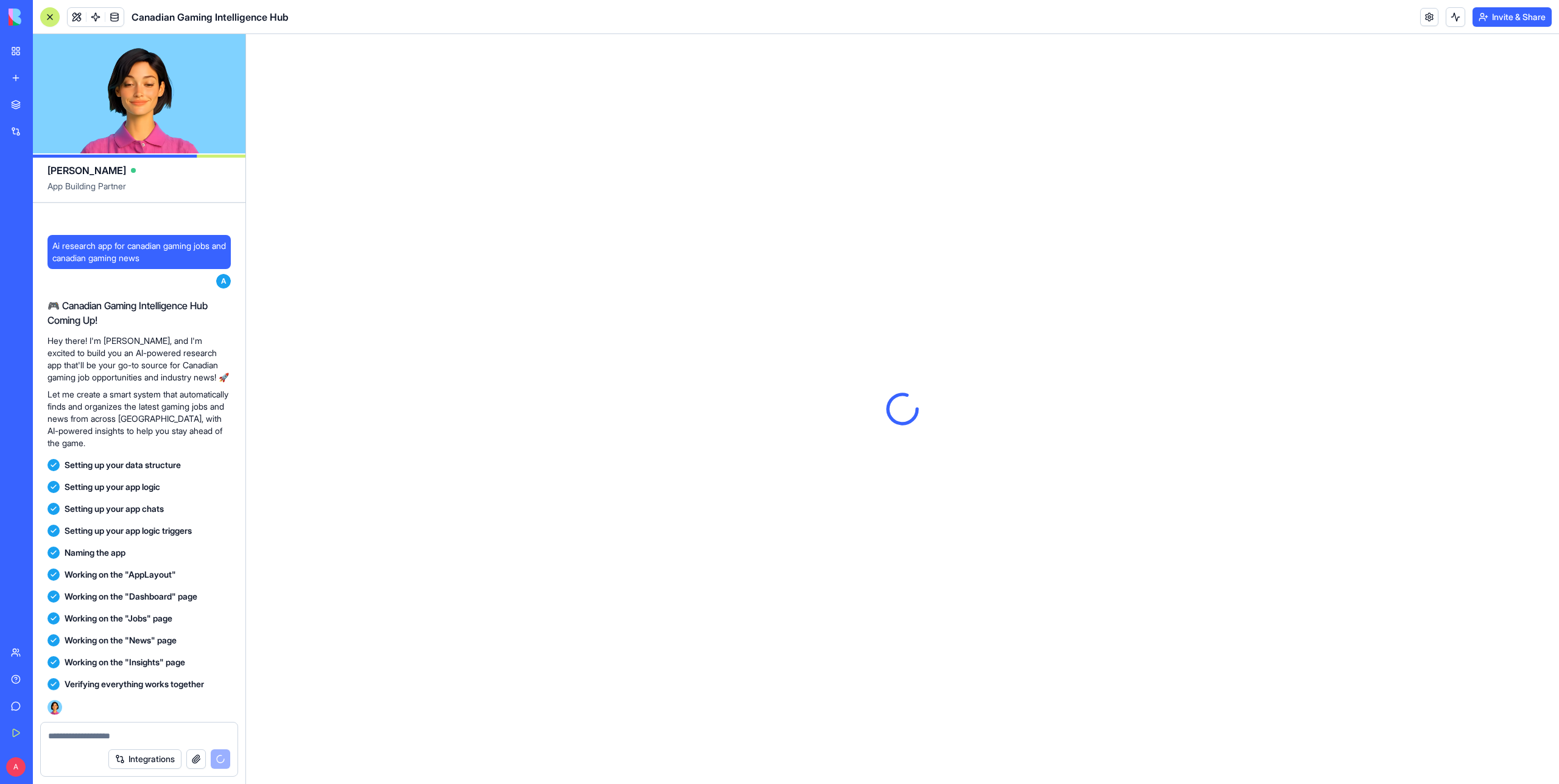
scroll to position [0, 0]
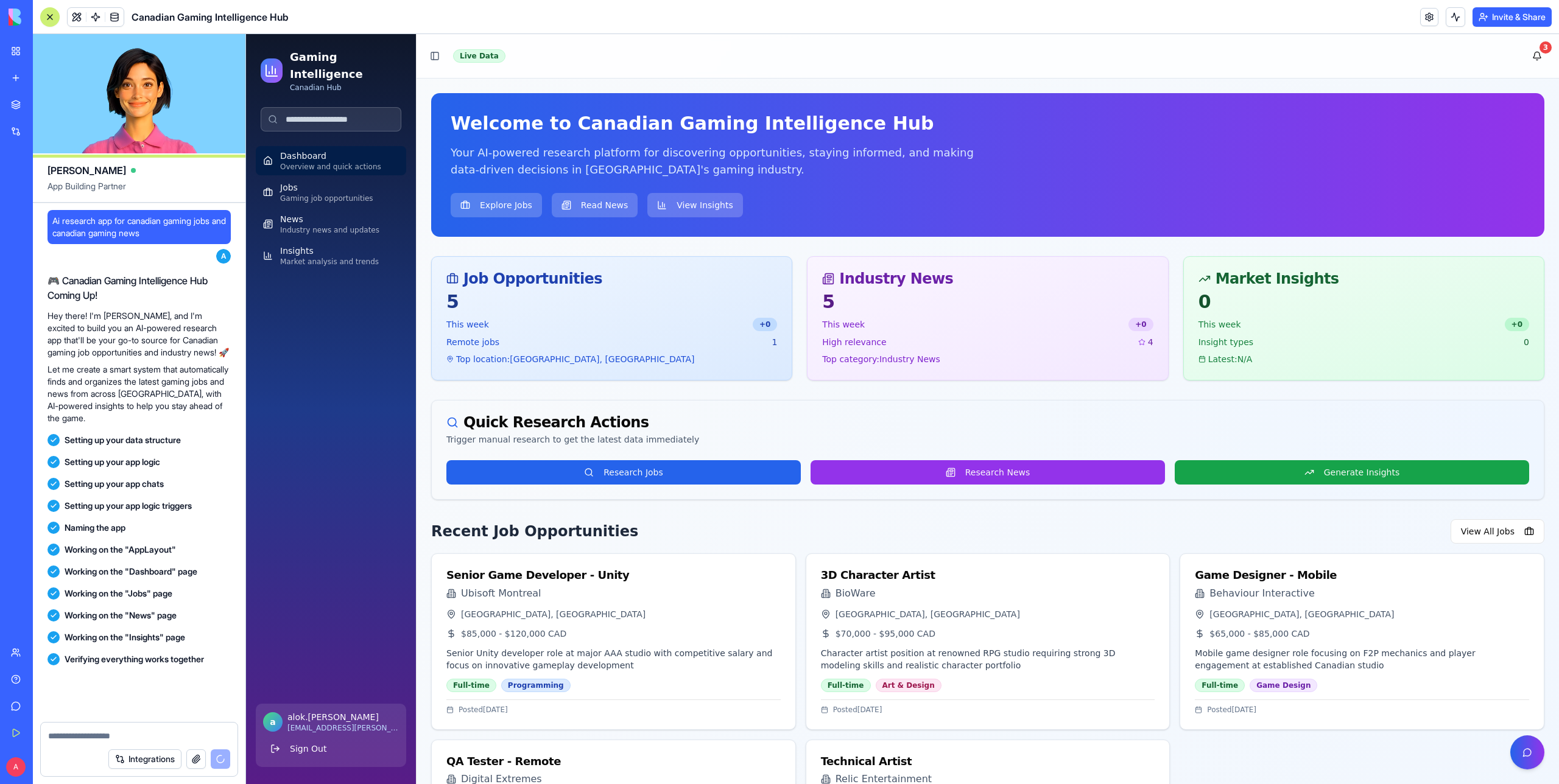
scroll to position [260, 0]
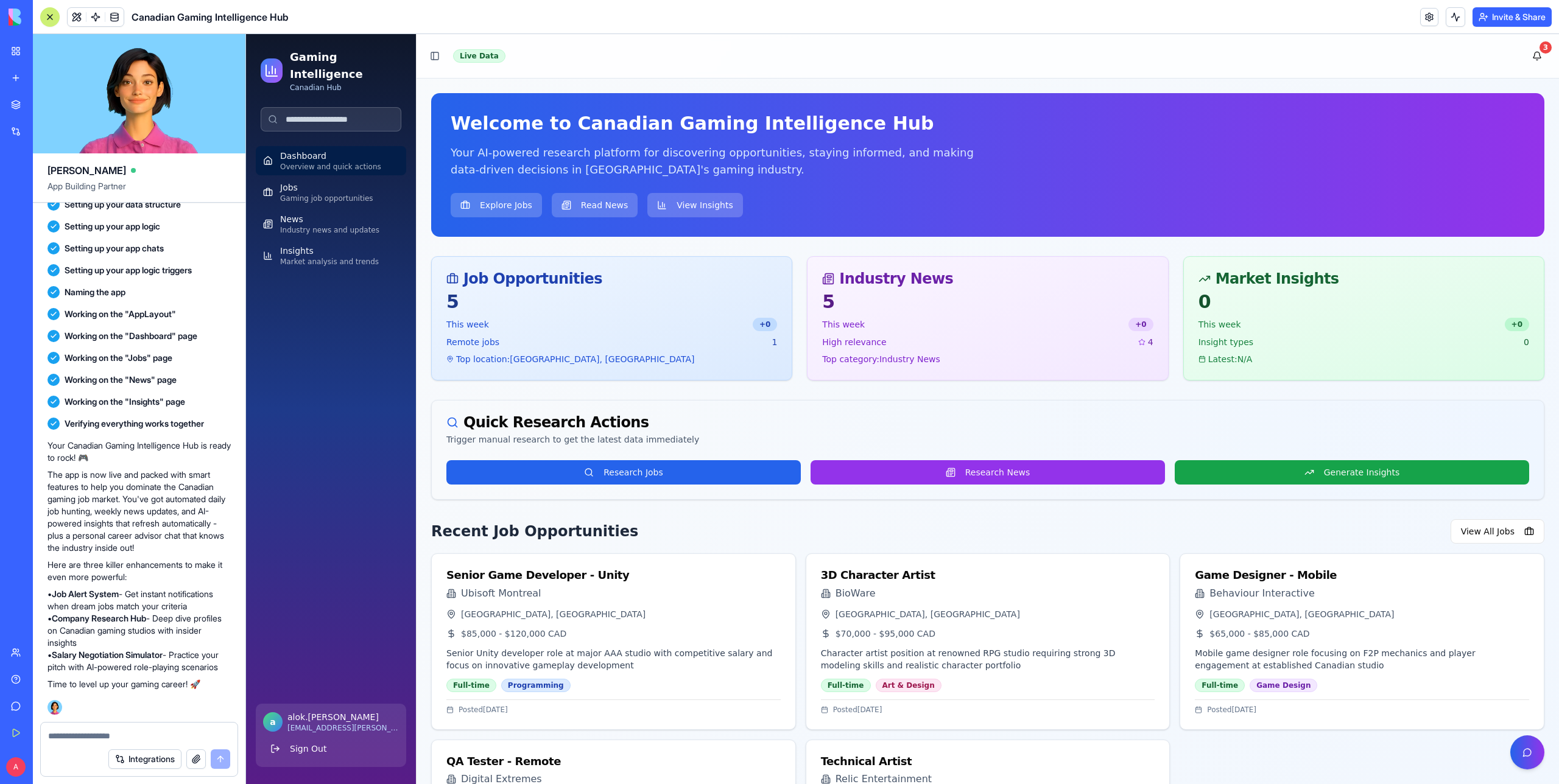
click at [339, 107] on input at bounding box center [331, 119] width 141 height 24
type input "*******"
